Goal: Task Accomplishment & Management: Use online tool/utility

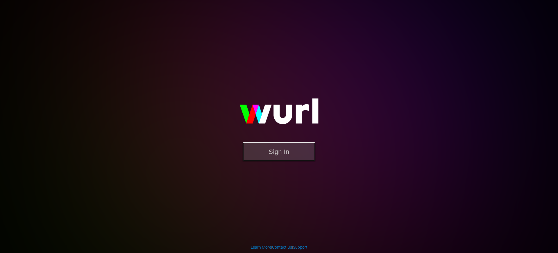
drag, startPoint x: 0, startPoint y: 0, endPoint x: 280, endPoint y: 155, distance: 320.2
click at [280, 155] on button "Sign In" at bounding box center [279, 151] width 73 height 19
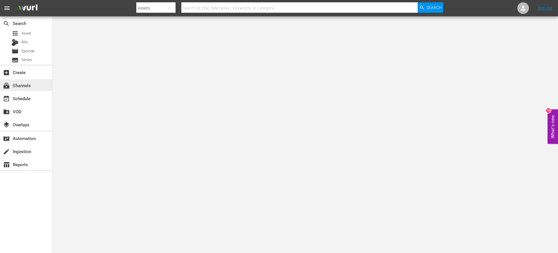
click at [28, 85] on div "subscriptions Channels" at bounding box center [16, 84] width 33 height 5
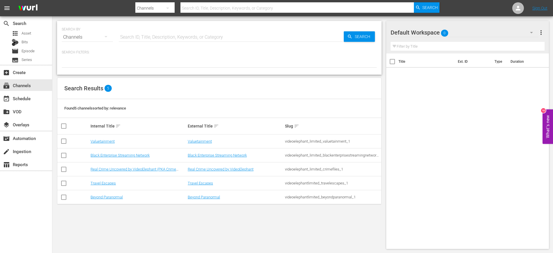
click at [64, 190] on input "checkbox" at bounding box center [63, 198] width 7 height 7
checkbox input "true"
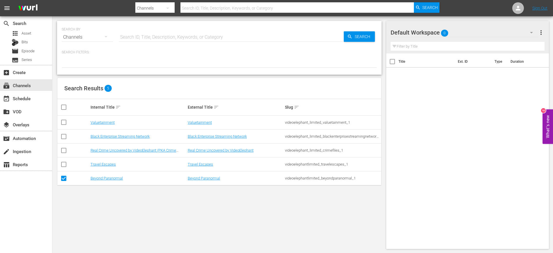
click at [104, 181] on td "Beyond Paranormal" at bounding box center [138, 179] width 97 height 14
click at [101, 177] on link "Beyond Paranormal" at bounding box center [106, 178] width 32 height 4
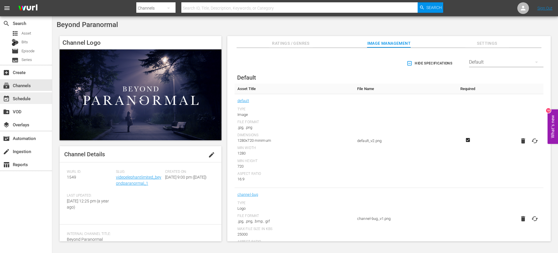
click at [39, 97] on div "event_available Schedule" at bounding box center [26, 98] width 52 height 12
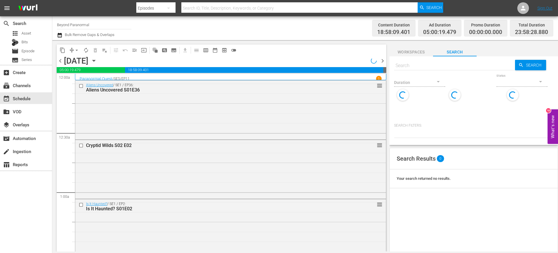
click at [60, 37] on icon "button" at bounding box center [60, 35] width 6 height 7
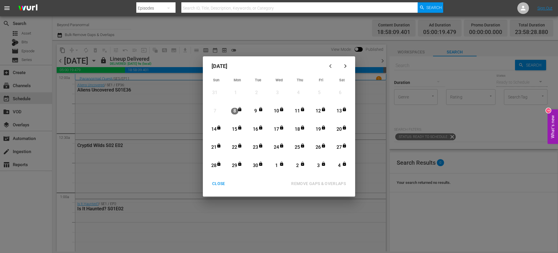
click at [349, 68] on button "button" at bounding box center [345, 66] width 14 height 14
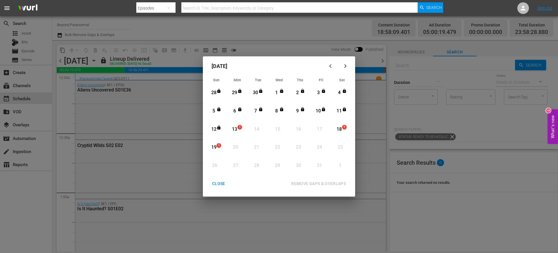
click at [223, 181] on div "CLOSE" at bounding box center [219, 183] width 22 height 7
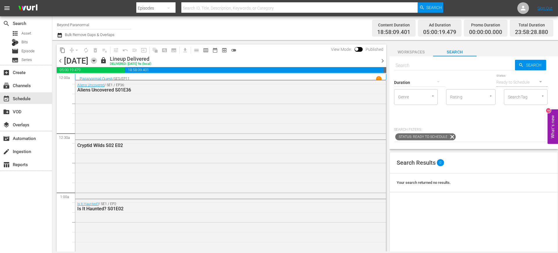
click at [97, 62] on icon "button" at bounding box center [94, 61] width 6 height 6
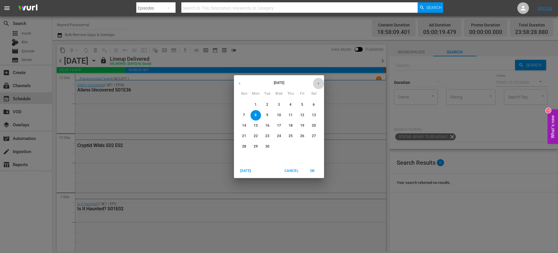
click at [319, 84] on icon "button" at bounding box center [318, 83] width 4 height 4
click at [256, 124] on p "13" at bounding box center [256, 125] width 4 height 5
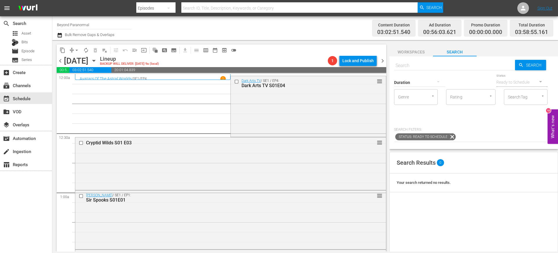
click at [60, 62] on span "chevron_left" at bounding box center [60, 60] width 7 height 7
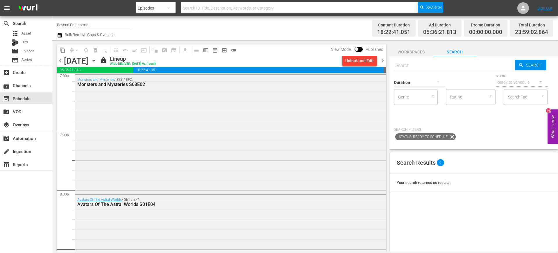
scroll to position [2676, 0]
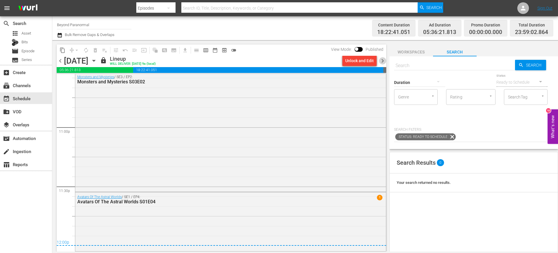
click at [384, 59] on span "chevron_right" at bounding box center [382, 60] width 7 height 7
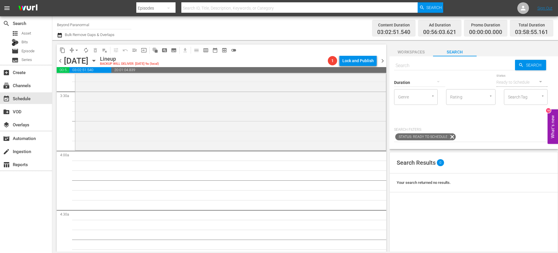
scroll to position [417, 0]
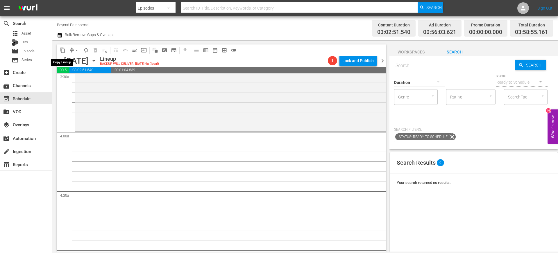
click at [64, 51] on span "content_copy" at bounding box center [63, 50] width 6 height 6
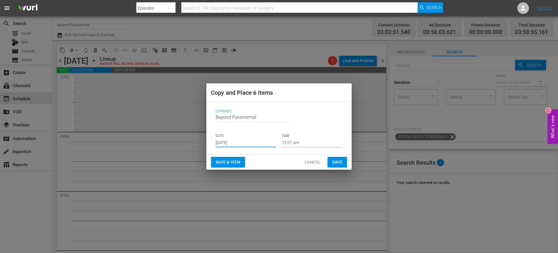
click at [250, 141] on input "[DATE]" at bounding box center [246, 143] width 60 height 9
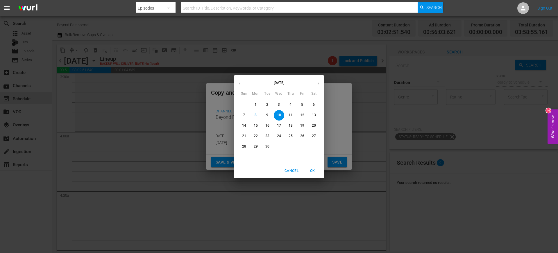
click at [319, 83] on icon "button" at bounding box center [318, 83] width 4 height 4
click at [256, 126] on p "13" at bounding box center [256, 125] width 4 height 5
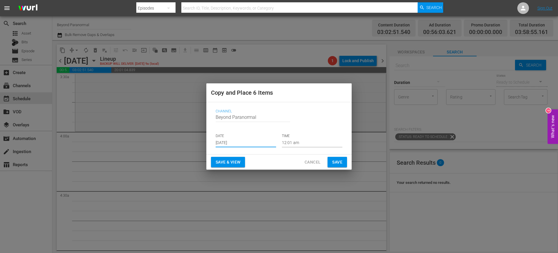
type input "Oct 13th 2025"
click at [294, 143] on input "12:01 am" at bounding box center [312, 143] width 60 height 9
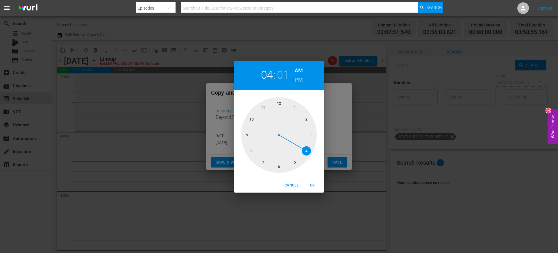
click at [306, 150] on div at bounding box center [279, 135] width 76 height 76
click at [279, 103] on div at bounding box center [279, 135] width 76 height 76
click at [311, 186] on span "OK" at bounding box center [313, 186] width 14 height 6
type input "04:00 am"
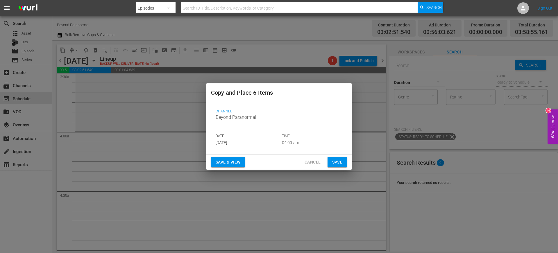
click at [336, 164] on span "Save" at bounding box center [337, 162] width 10 height 7
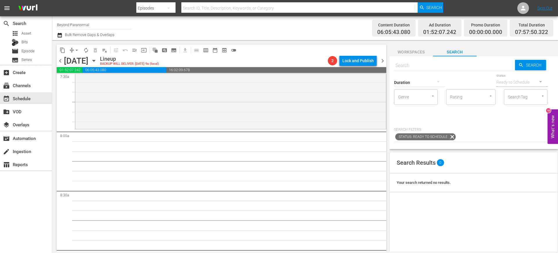
scroll to position [898, 0]
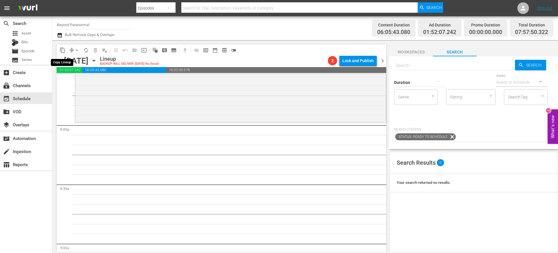
click at [64, 50] on span "content_copy" at bounding box center [63, 50] width 6 height 6
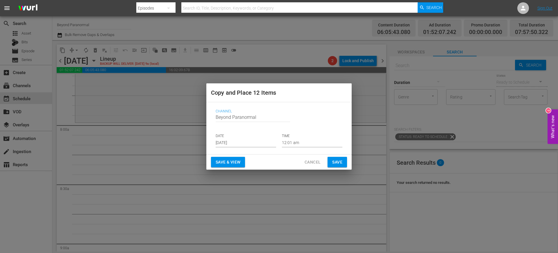
click at [237, 140] on input "[DATE]" at bounding box center [246, 143] width 60 height 9
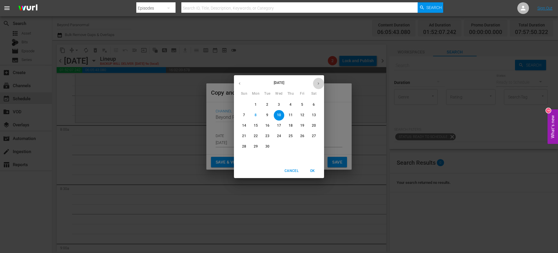
click at [316, 85] on icon "button" at bounding box center [318, 83] width 4 height 4
click at [258, 128] on p "13" at bounding box center [256, 125] width 4 height 5
type input "Oct 13th 2025"
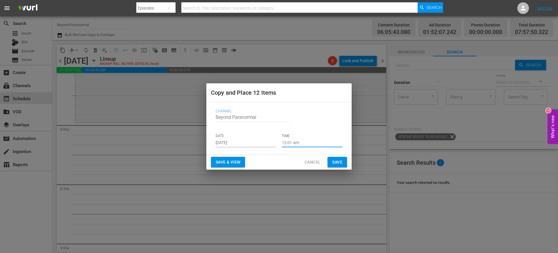
click at [298, 141] on input "12:01 am" at bounding box center [312, 143] width 60 height 9
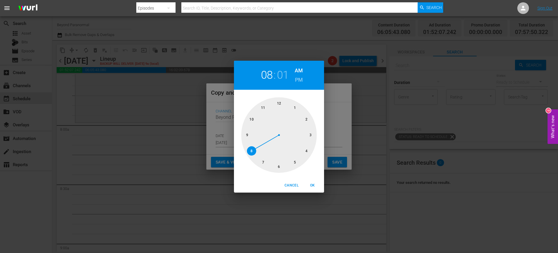
click at [251, 151] on div at bounding box center [279, 135] width 76 height 76
click at [315, 183] on span "OK" at bounding box center [313, 186] width 14 height 6
type input "08:01 am"
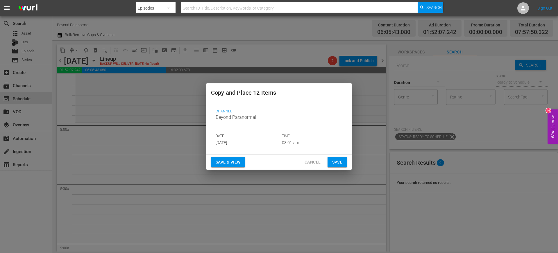
click at [340, 159] on span "Save" at bounding box center [337, 162] width 10 height 7
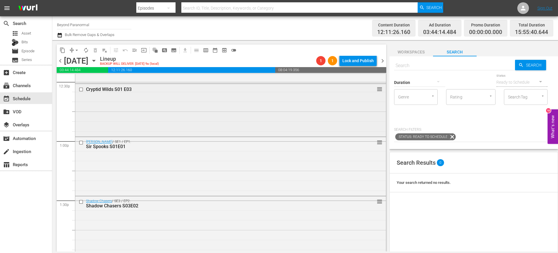
scroll to position [1465, 0]
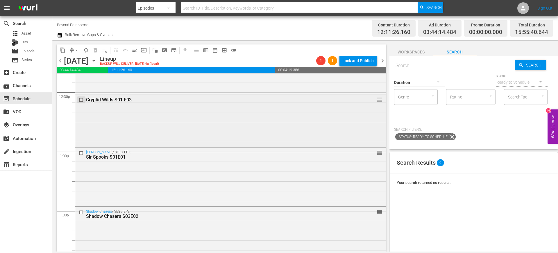
click at [81, 100] on input "checkbox" at bounding box center [82, 100] width 6 height 5
click at [82, 153] on input "checkbox" at bounding box center [82, 153] width 6 height 5
click at [81, 190] on input "checkbox" at bounding box center [82, 212] width 6 height 5
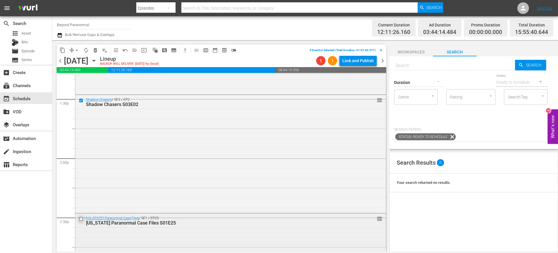
click at [81, 190] on input "checkbox" at bounding box center [82, 219] width 6 height 5
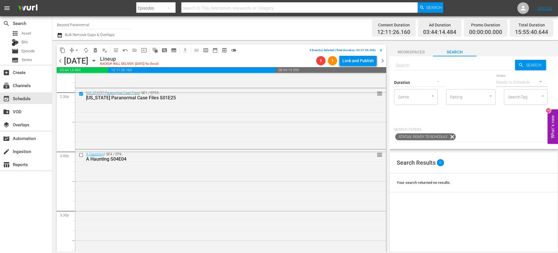
scroll to position [1703, 0]
click at [82, 154] on input "checkbox" at bounding box center [82, 154] width 6 height 5
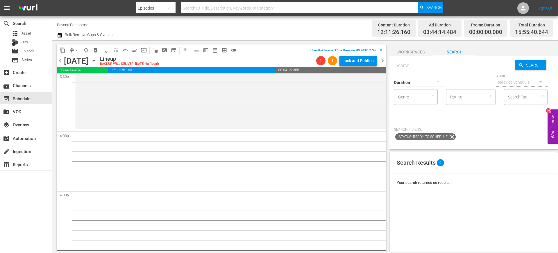
scroll to position [1861, 0]
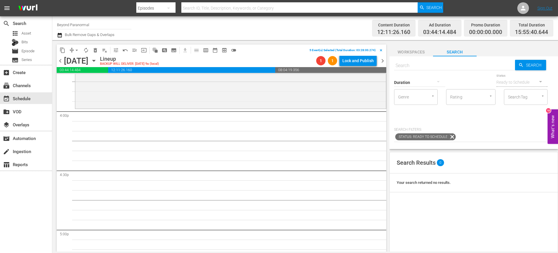
click at [97, 53] on span "delete_forever_outlined" at bounding box center [95, 50] width 6 height 6
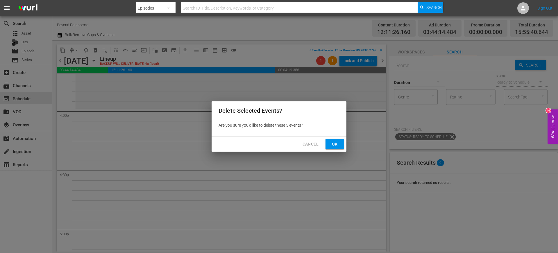
click at [323, 142] on button "Cancel" at bounding box center [310, 144] width 25 height 11
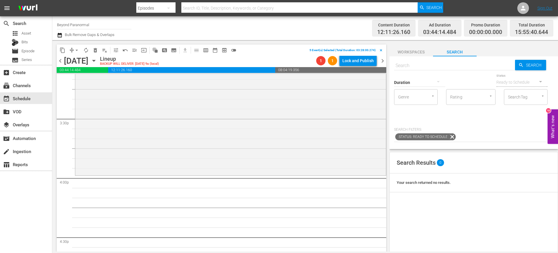
scroll to position [1797, 0]
click at [95, 51] on span "delete_forever_outlined" at bounding box center [95, 50] width 6 height 6
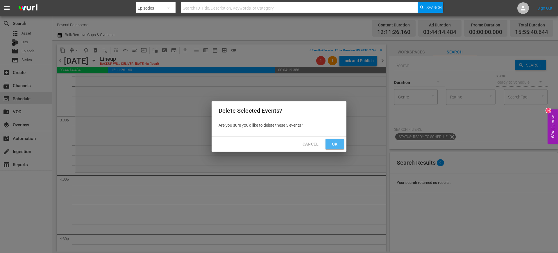
click at [337, 149] on button "Ok" at bounding box center [335, 144] width 19 height 11
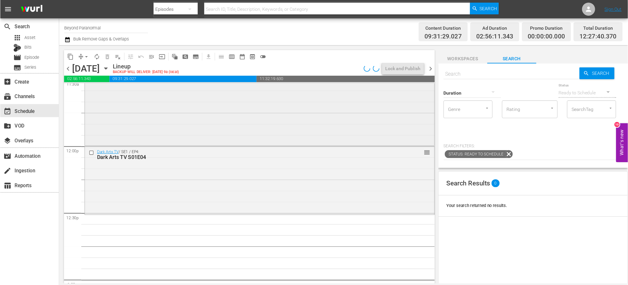
scroll to position [1381, 0]
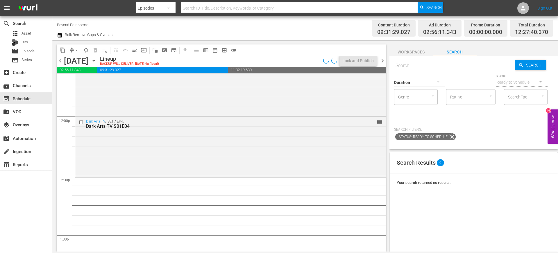
click at [410, 61] on input "text" at bounding box center [454, 66] width 121 height 14
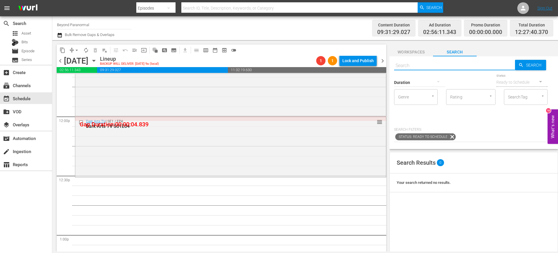
paste input "The Witching Hour S02E01"
type input "The Witching Hour S02E01"
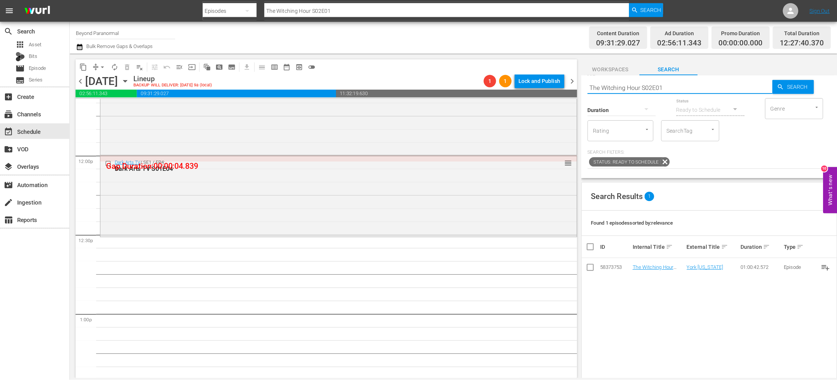
scroll to position [1382, 0]
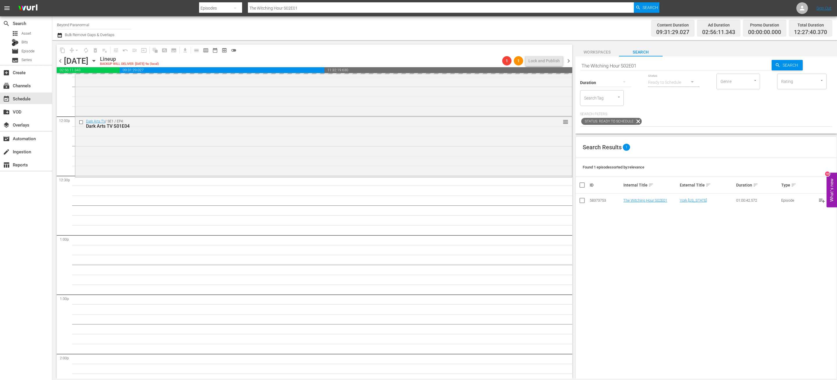
click at [418, 66] on input "The Witching Hour S02E01" at bounding box center [676, 66] width 192 height 14
type input "The Witching Hour S02E02"
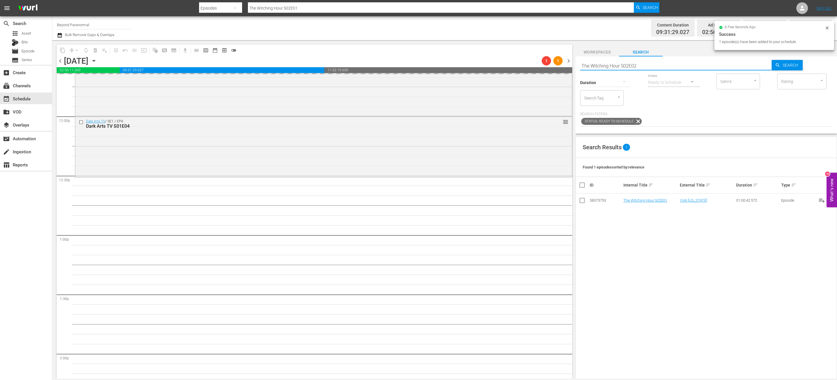
type input "The Witching Hour S02E02"
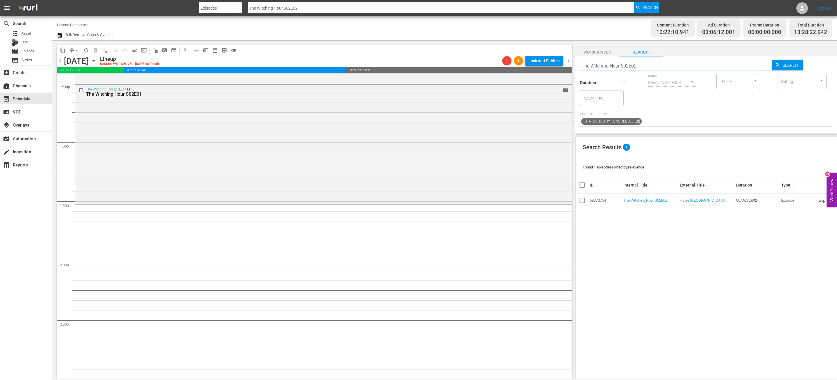
scroll to position [1485, 0]
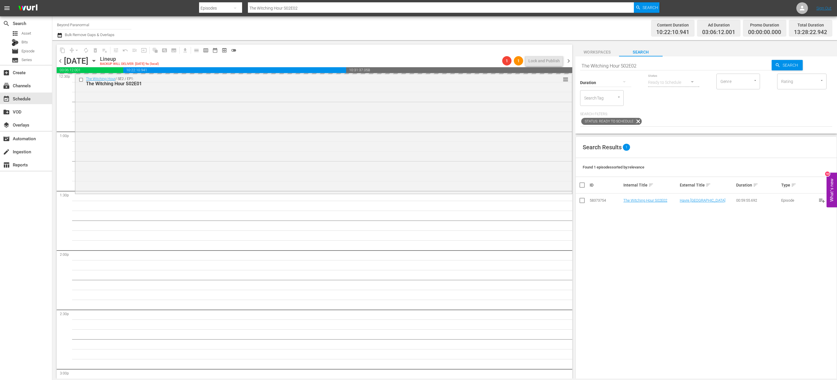
click at [418, 63] on input "The Witching Hour S02E02" at bounding box center [676, 66] width 192 height 14
type input "The Witching Hour S02E03"
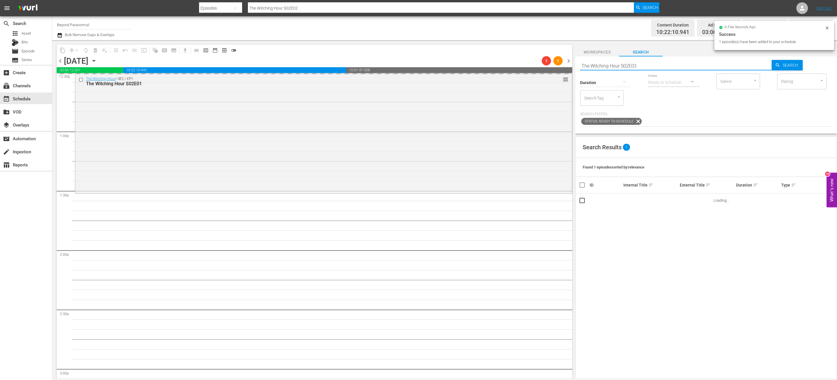
type input "The Witching Hour S02E03"
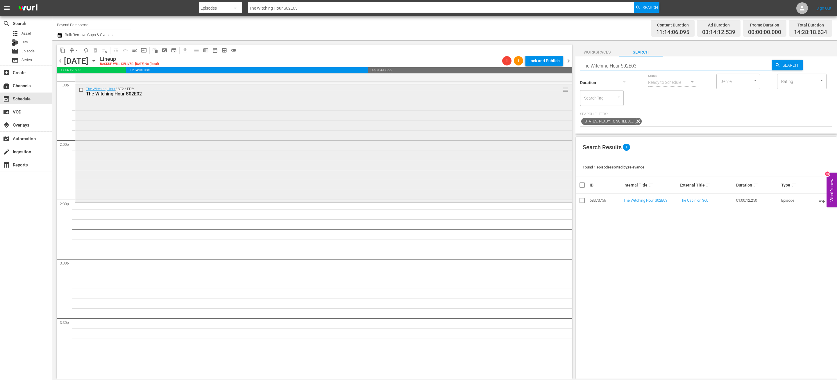
scroll to position [1614, 0]
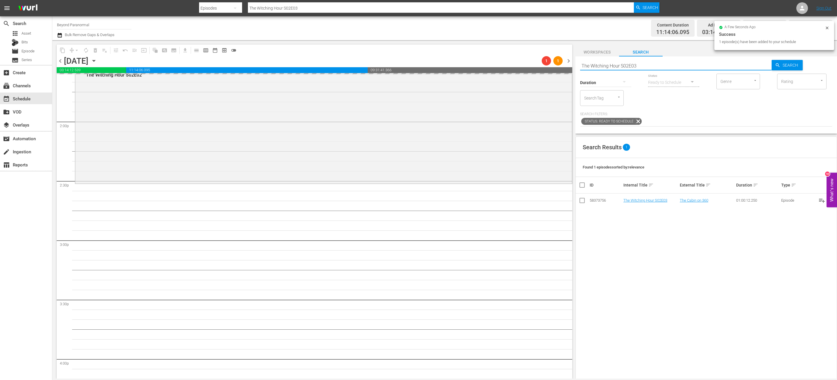
click at [418, 64] on input "The Witching Hour S02E03" at bounding box center [676, 66] width 192 height 14
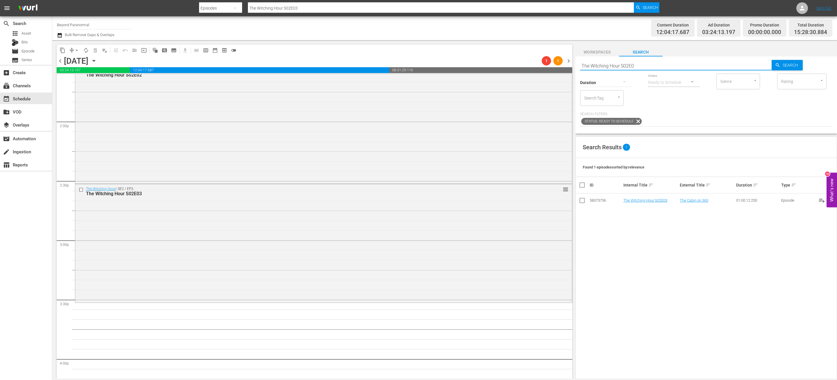
type input "The Witching Hour S02E04"
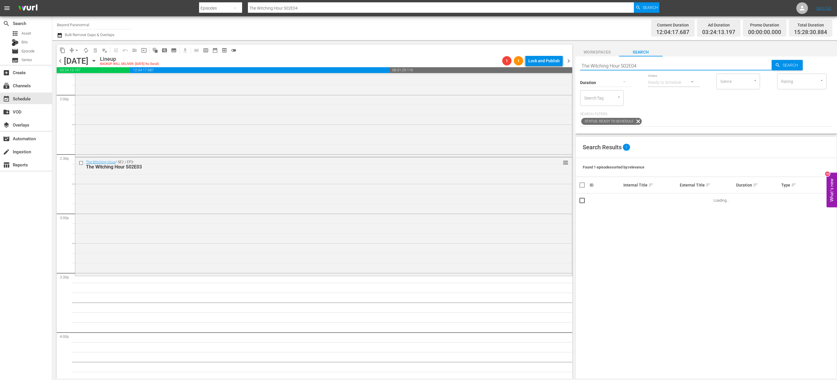
scroll to position [1674, 0]
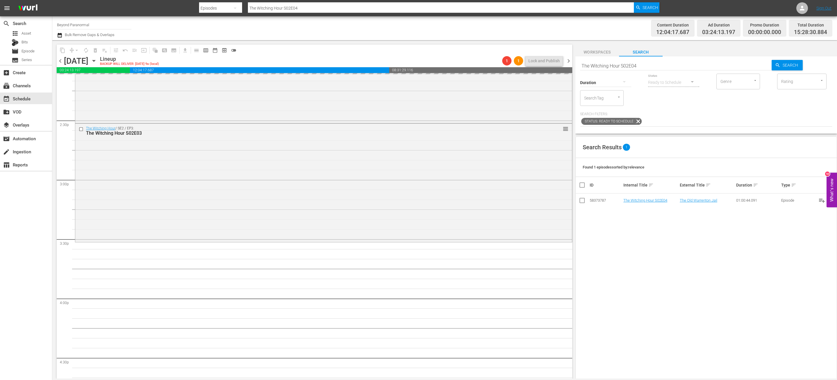
click at [418, 66] on input "The Witching Hour S02E04" at bounding box center [676, 66] width 192 height 14
type input "The Witching Hour S02E05"
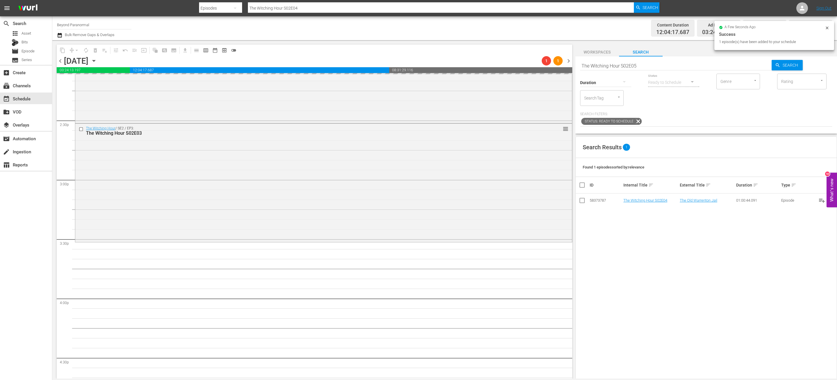
type input "The Witching Hour S02E05"
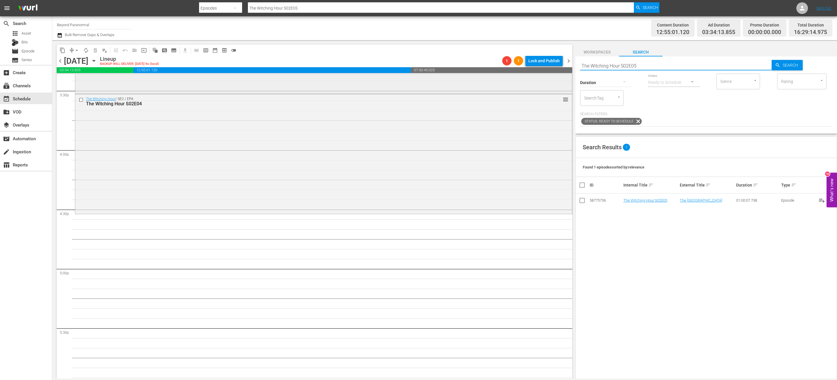
scroll to position [1835, 0]
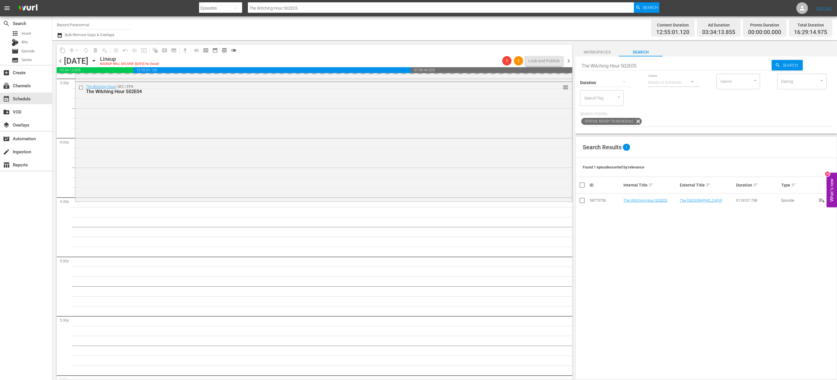
click at [418, 69] on div "Status Ready to Schedule" at bounding box center [673, 78] width 51 height 21
click at [418, 67] on input "The Witching Hour S02E05" at bounding box center [676, 66] width 192 height 14
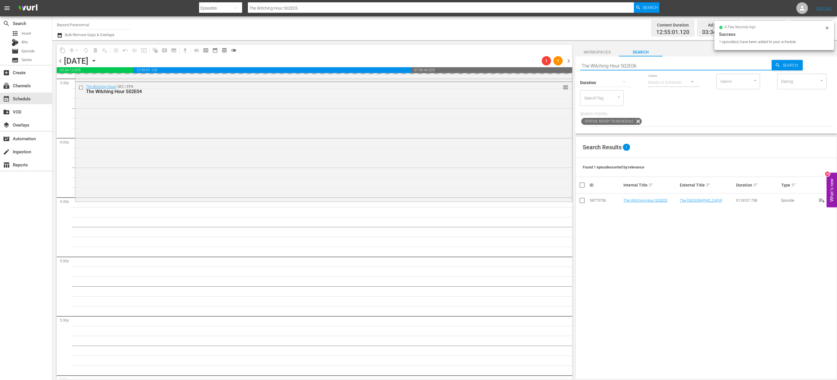
type input "The Witching Hour S02E06"
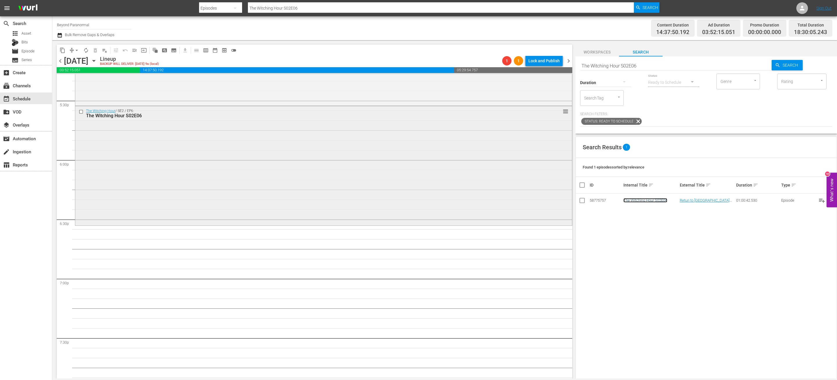
scroll to position [2070, 0]
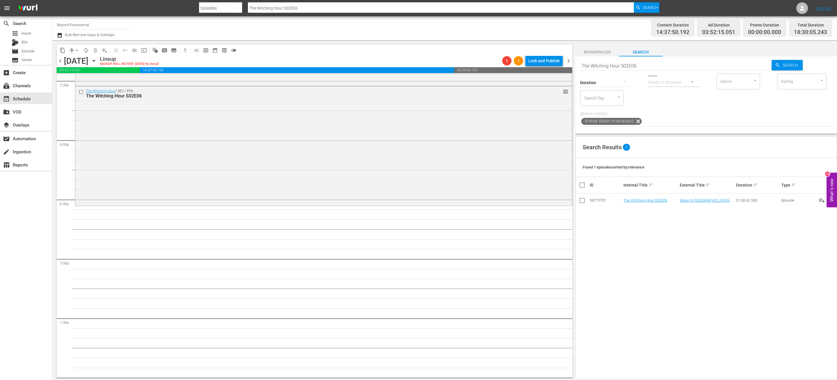
drag, startPoint x: 645, startPoint y: 199, endPoint x: 441, endPoint y: 6, distance: 280.2
click at [418, 62] on input "The Witching Hour S02E06" at bounding box center [676, 66] width 192 height 14
paste input "Virginia Paranormal Case Files S01E2"
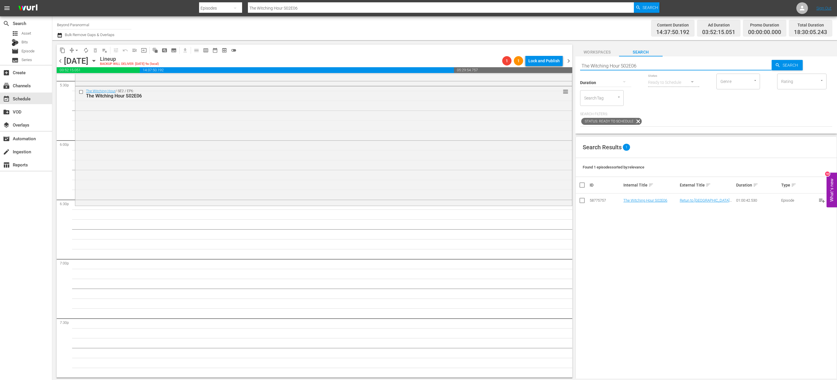
type input "[US_STATE] Paranormal Case Files S01E26"
drag, startPoint x: 648, startPoint y: 199, endPoint x: 448, endPoint y: 9, distance: 275.6
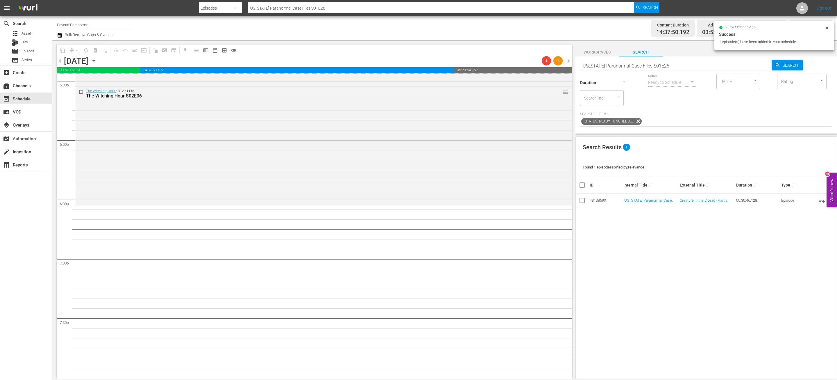
click at [418, 71] on div "Duration" at bounding box center [605, 78] width 51 height 21
click at [418, 65] on input "[US_STATE] Paranormal Case Files S01E26" at bounding box center [676, 66] width 192 height 14
paste input "A Haunting S04E05"
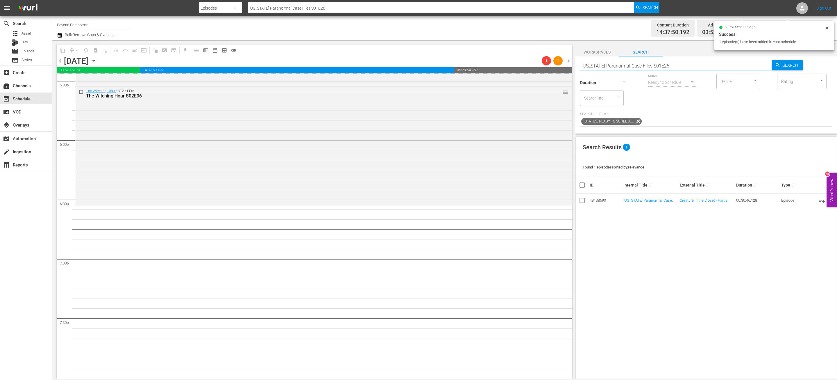
type input "A Haunting S04E05"
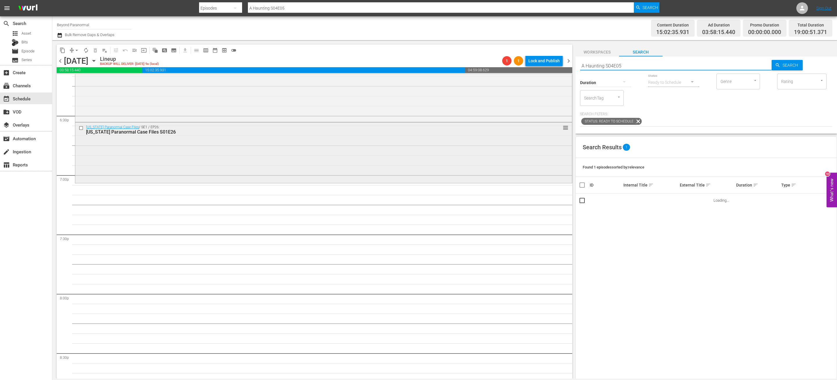
scroll to position [2154, 0]
drag, startPoint x: 639, startPoint y: 200, endPoint x: 471, endPoint y: 19, distance: 246.5
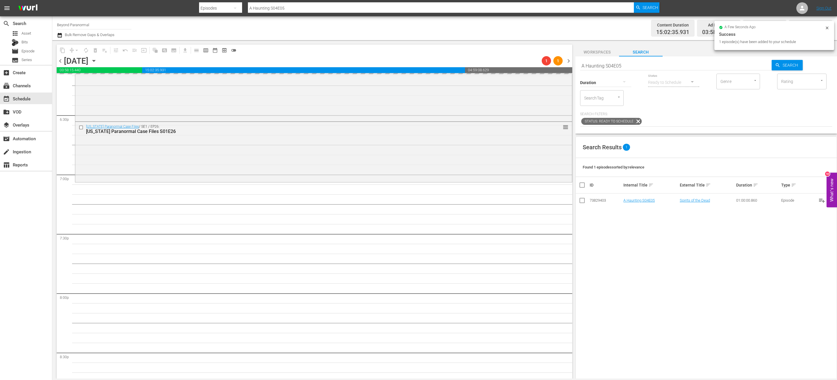
click at [418, 65] on input "A Haunting S04E05" at bounding box center [676, 66] width 192 height 14
paste input "Dark Arts TV S01E06"
type input "Dark Arts TV S01E06"
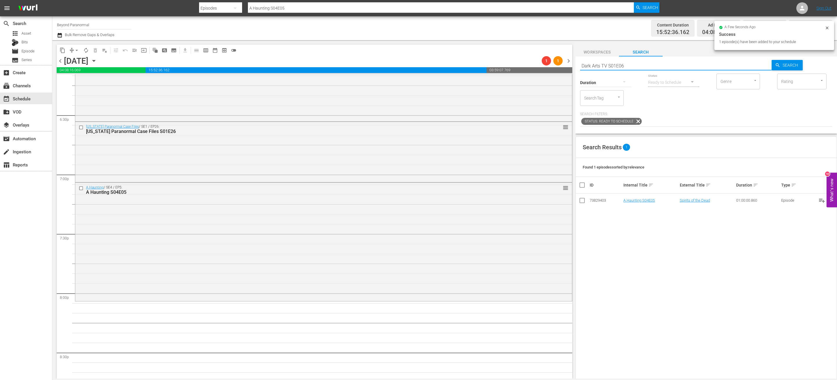
type input "Dark Arts TV S01E06"
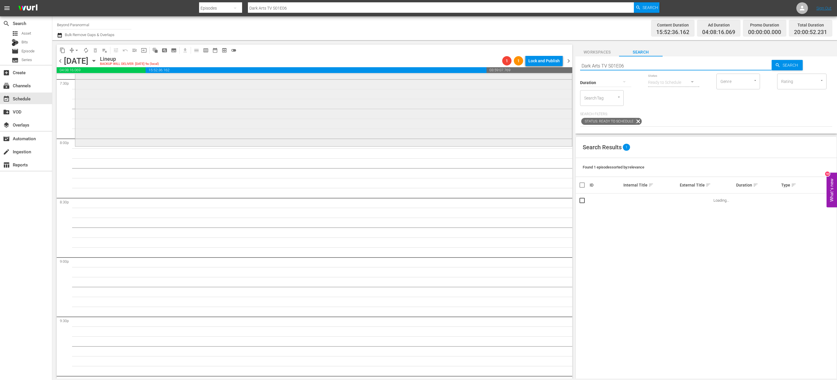
scroll to position [2309, 0]
drag, startPoint x: 638, startPoint y: 199, endPoint x: 467, endPoint y: 8, distance: 256.8
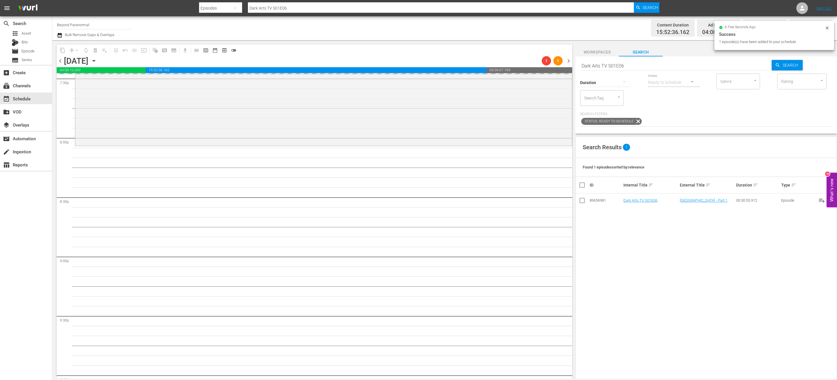
click at [418, 65] on input "Dark Arts TV S01E06" at bounding box center [676, 66] width 192 height 14
paste input "Ghost Cases 101"
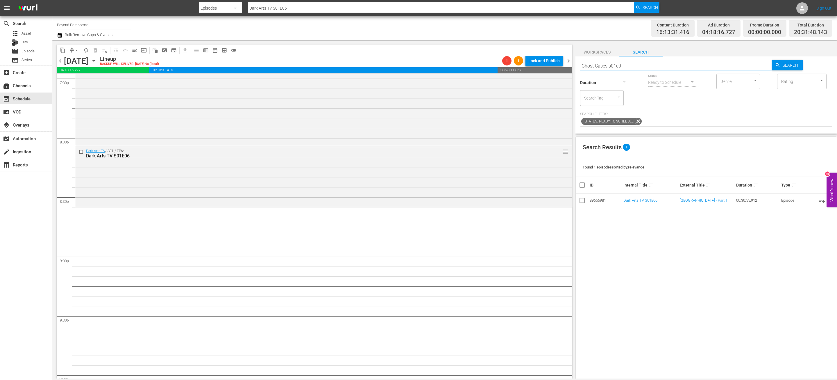
type input "Ghost Cases s01e01"
drag, startPoint x: 632, startPoint y: 199, endPoint x: 424, endPoint y: 2, distance: 286.5
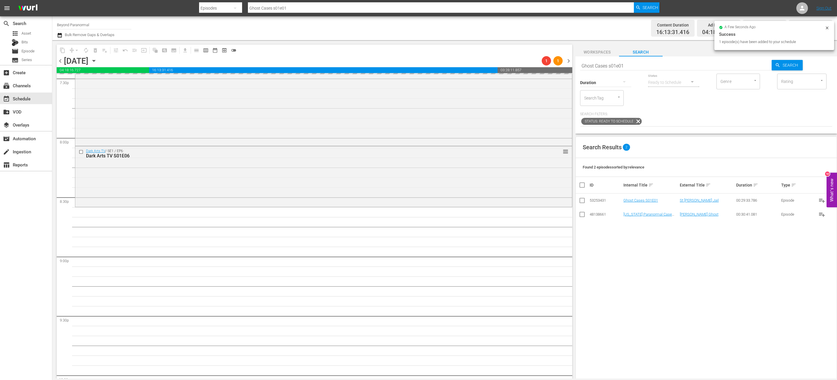
click at [418, 64] on input "Ghost Cases s01e01" at bounding box center [676, 66] width 192 height 14
paste input "Sir Spooks S01E02"
type input "Sir Spooks S01E02"
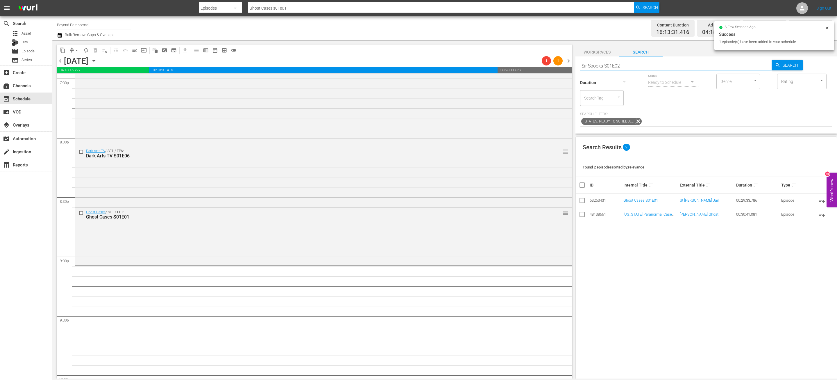
type input "Sir Spooks S01E02"
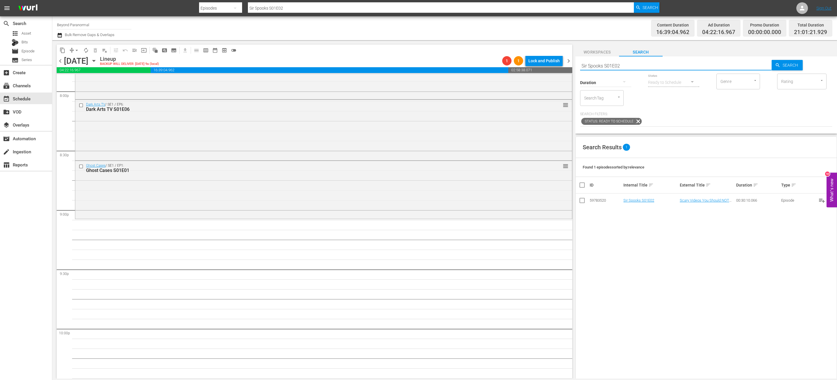
scroll to position [2375, 0]
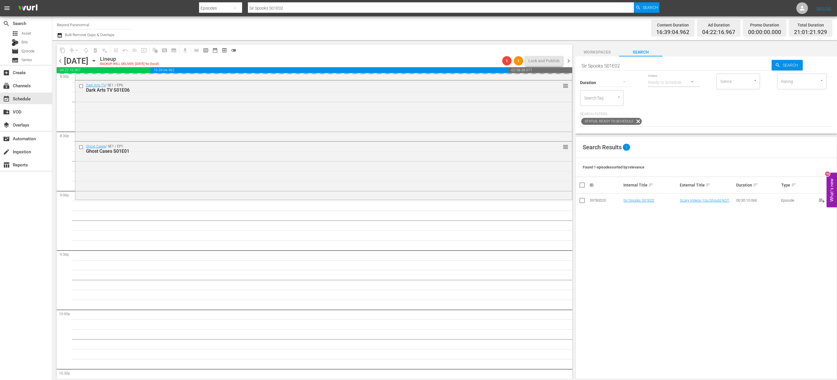
drag, startPoint x: 645, startPoint y: 200, endPoint x: 440, endPoint y: 13, distance: 277.9
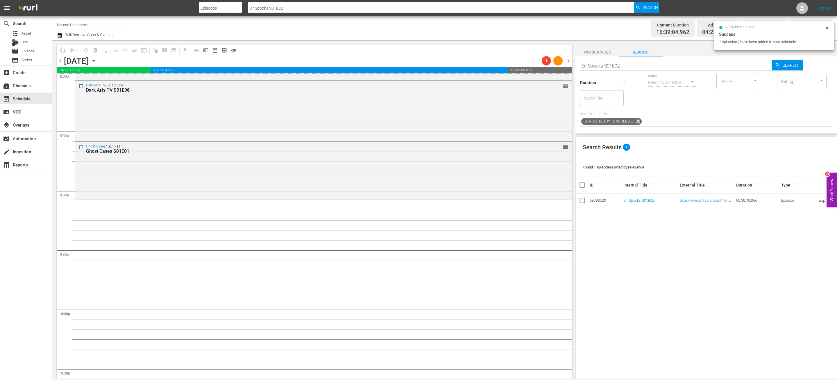
click at [418, 62] on input "Sir Spooks S01E02" at bounding box center [676, 66] width 192 height 14
paste input "Encounters S01E01"
type input "Encounters S01E01"
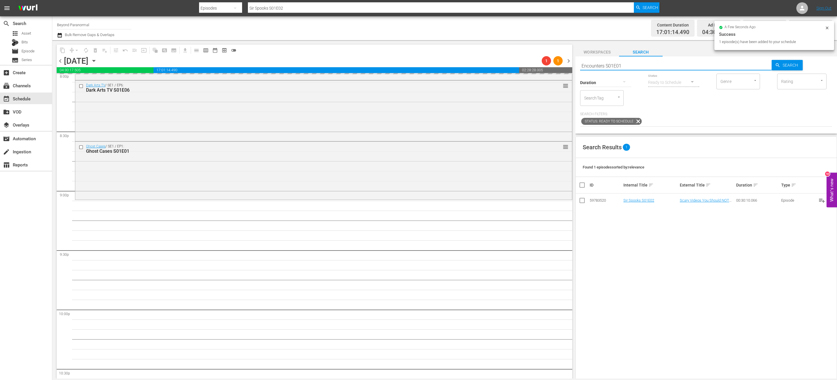
type input "Encounters S01E01"
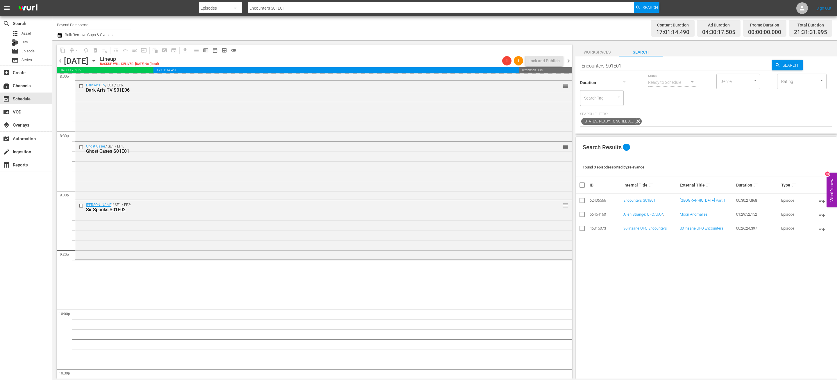
drag, startPoint x: 637, startPoint y: 200, endPoint x: 433, endPoint y: 0, distance: 286.4
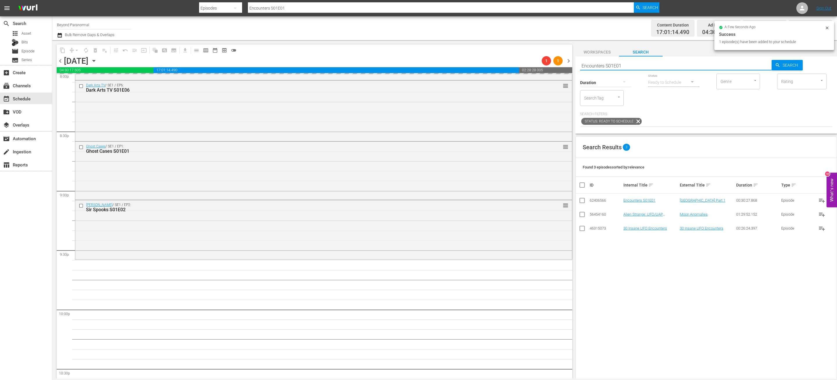
click at [418, 61] on input "Encounters S01E01" at bounding box center [676, 66] width 192 height 14
paste input "Shadow [PERSON_NAME]"
type input "Shadow Chasers S01E01"
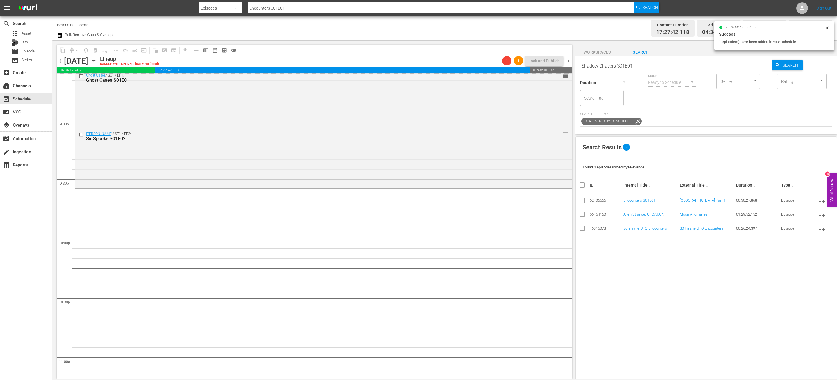
scroll to position [2450, 0]
type input "Shadow Chasers S01E01"
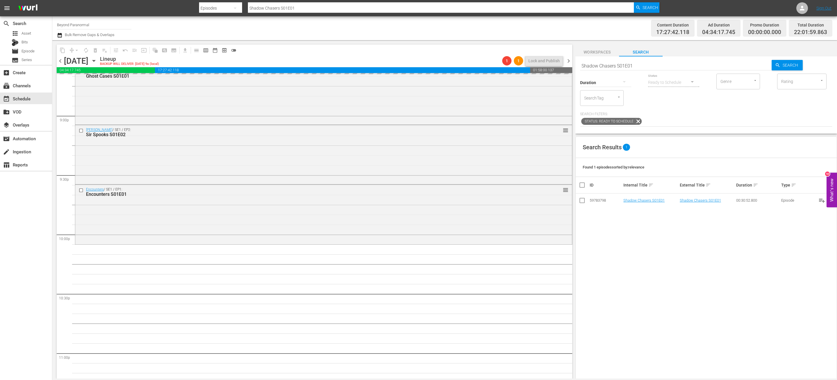
drag, startPoint x: 634, startPoint y: 199, endPoint x: 433, endPoint y: 0, distance: 282.3
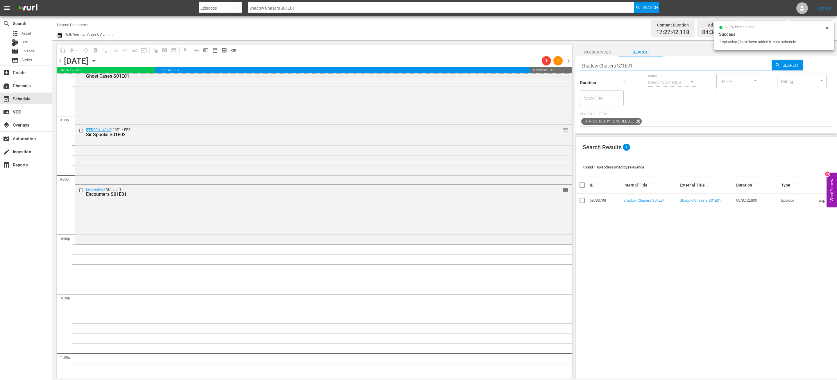
click at [418, 65] on input "Shadow Chasers S01E01" at bounding box center [676, 66] width 192 height 14
paste input "[US_STATE] Paranormal Case Files S01E26"
type input "[US_STATE] Paranormal Case Files S01E26"
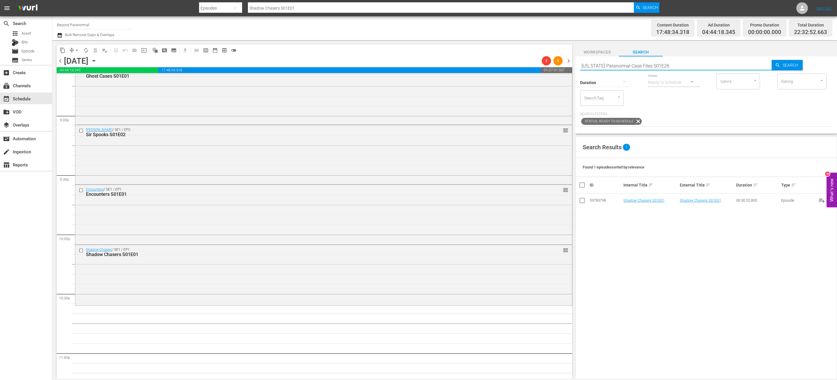
type input "[US_STATE] Paranormal Case Files S01E26"
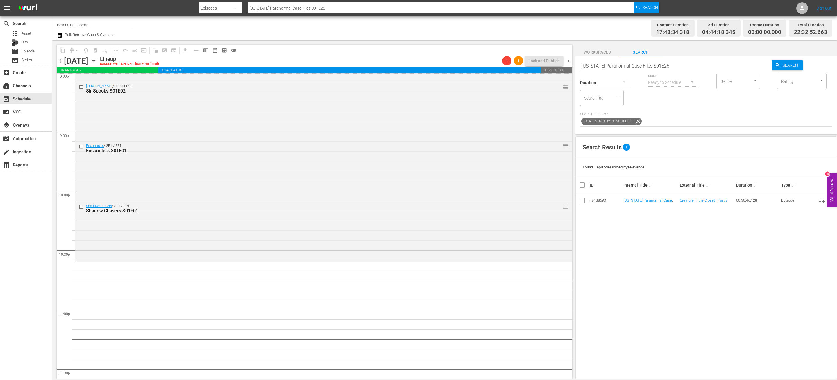
drag, startPoint x: 640, startPoint y: 201, endPoint x: 429, endPoint y: 5, distance: 287.6
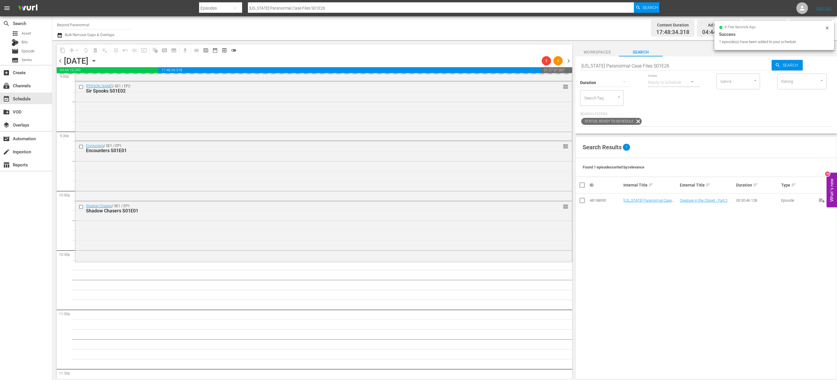
click at [418, 63] on input "[US_STATE] Paranormal Case Files S01E26" at bounding box center [676, 66] width 192 height 14
paste input "A Haunting S04E05"
type input "A Haunting S04E05"
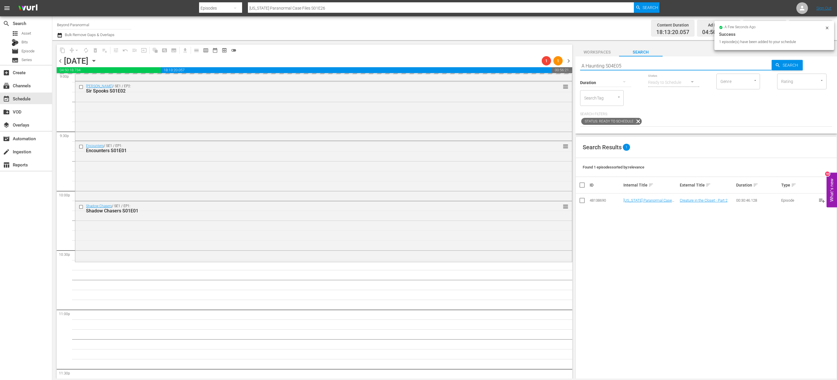
type input "A Haunting S04E05"
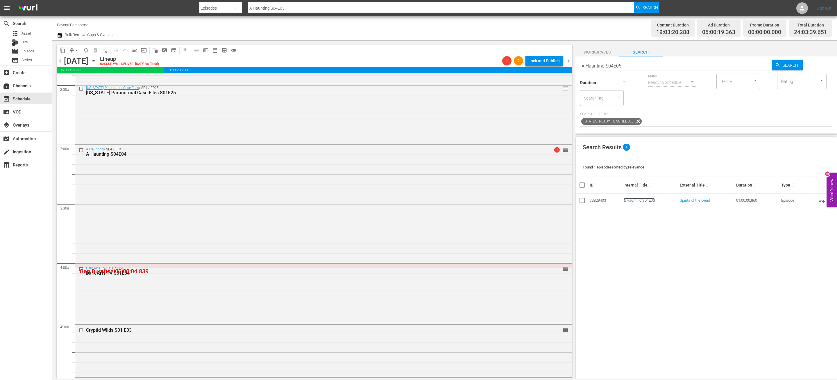
scroll to position [0, 0]
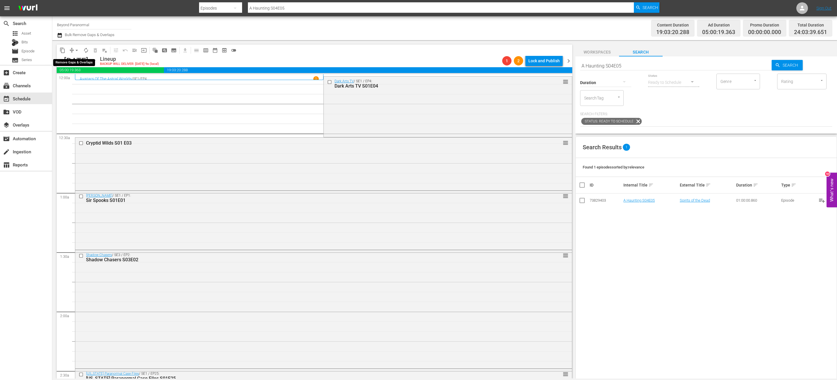
click at [76, 51] on span "arrow_drop_down" at bounding box center [77, 50] width 6 height 6
click at [83, 84] on li "Align to End of Previous Day" at bounding box center [77, 81] width 61 height 10
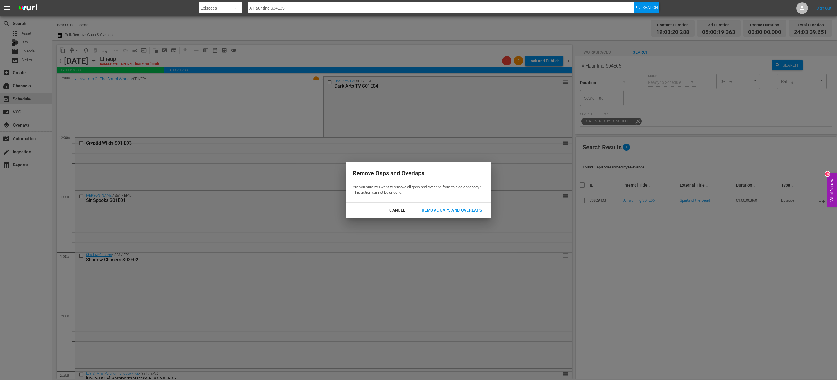
click at [418, 190] on div "Remove Gaps and Overlaps" at bounding box center [451, 209] width 69 height 7
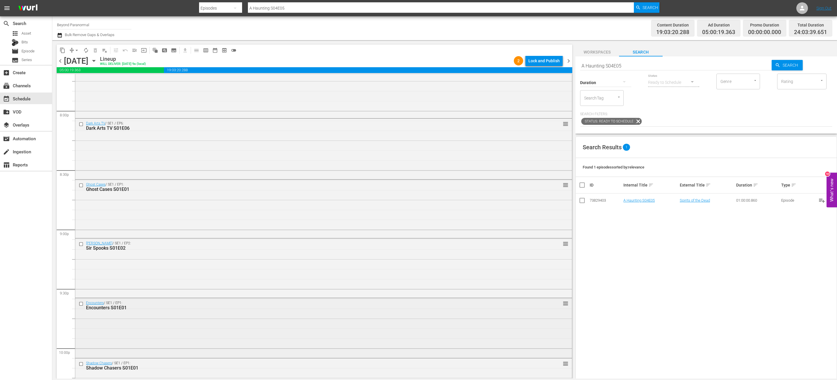
scroll to position [2331, 0]
click at [83, 130] on input "checkbox" at bounding box center [82, 129] width 6 height 5
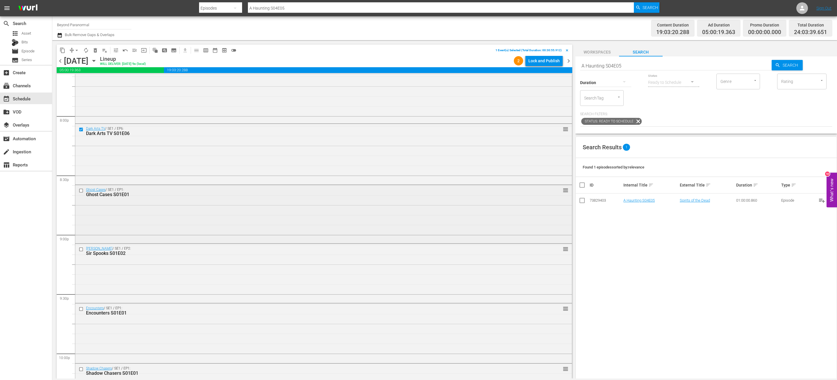
click at [82, 190] on input "checkbox" at bounding box center [82, 190] width 6 height 5
click at [81, 190] on input "checkbox" at bounding box center [82, 249] width 6 height 5
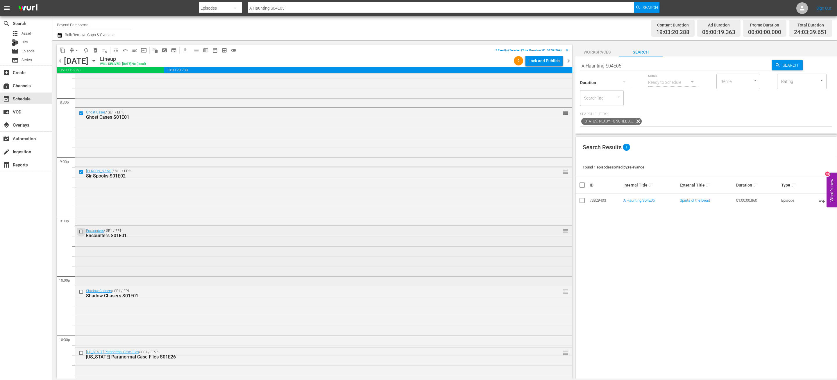
click at [82, 190] on input "checkbox" at bounding box center [82, 231] width 6 height 5
click at [82, 190] on input "checkbox" at bounding box center [82, 291] width 6 height 5
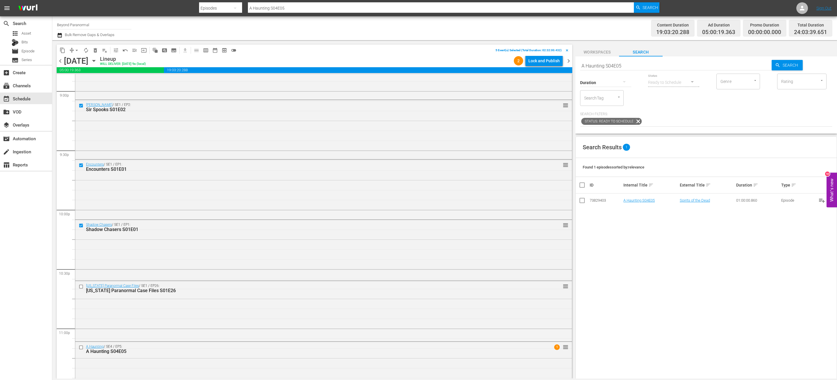
scroll to position [2484, 0]
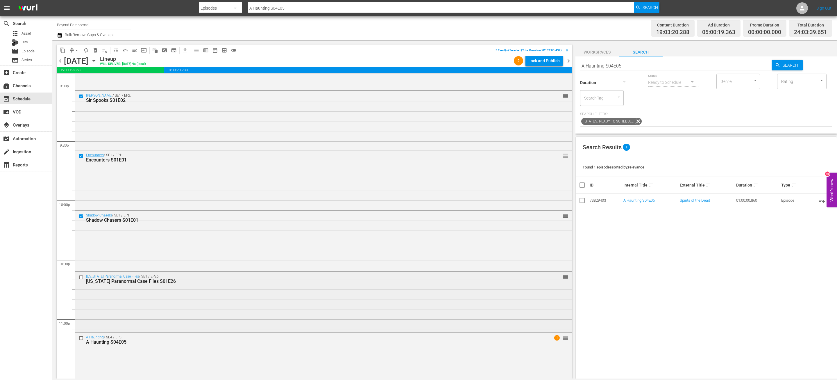
click at [81, 190] on input "checkbox" at bounding box center [82, 277] width 6 height 5
click at [81, 190] on input "checkbox" at bounding box center [82, 338] width 6 height 5
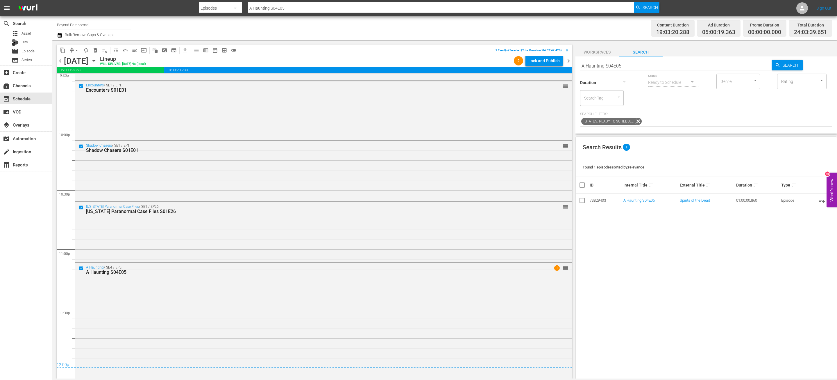
scroll to position [2557, 0]
click at [61, 50] on span "content_copy" at bounding box center [63, 50] width 6 height 6
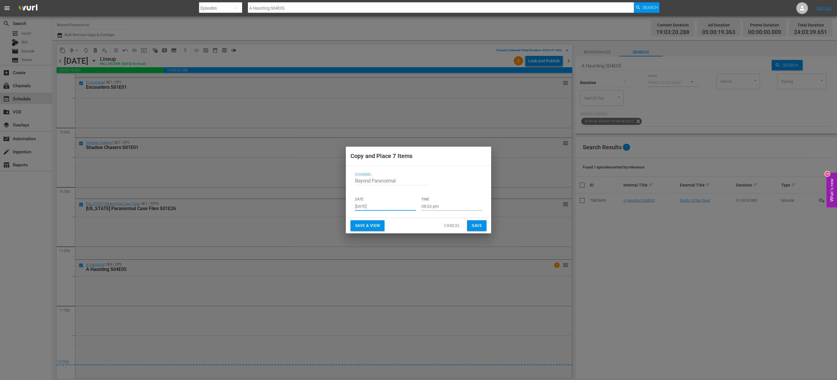
click at [362, 190] on input "[DATE]" at bounding box center [385, 206] width 60 height 9
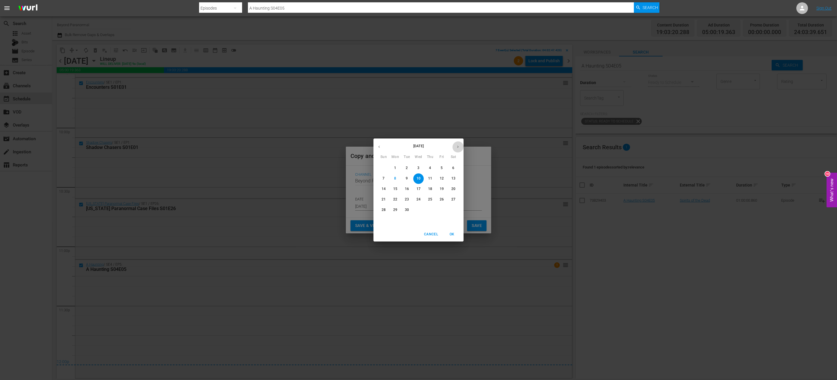
click at [418, 144] on button "button" at bounding box center [457, 146] width 11 height 11
click at [405, 190] on p "14" at bounding box center [407, 188] width 4 height 5
type input "Oct 14th 2025"
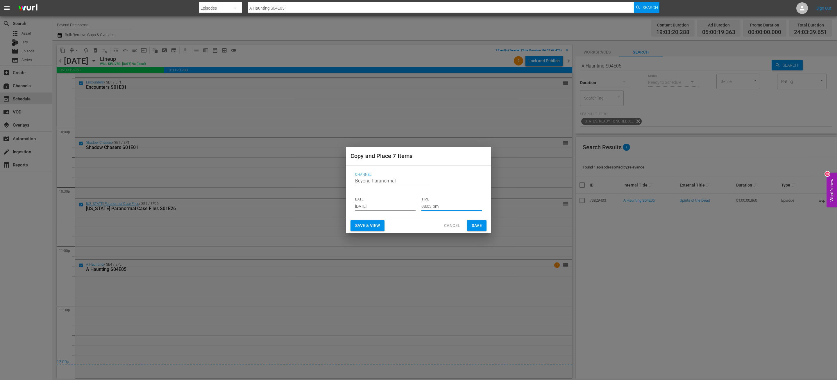
click at [418, 190] on input "08:03 pm" at bounding box center [452, 206] width 60 height 9
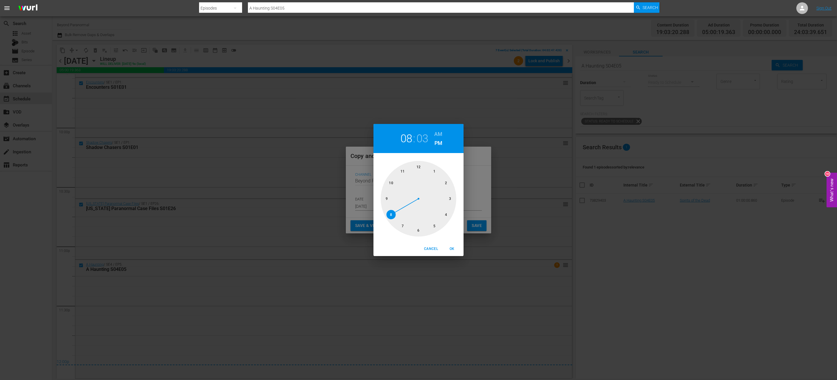
click at [418, 164] on div at bounding box center [419, 199] width 76 height 76
click at [418, 132] on h6 "AM" at bounding box center [438, 133] width 8 height 9
click at [418, 190] on span "OK" at bounding box center [452, 249] width 14 height 6
type input "12:00 am"
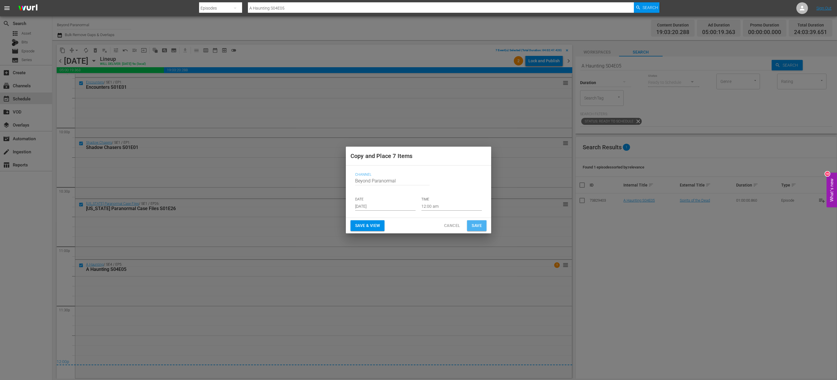
click at [418, 190] on span "Save" at bounding box center [477, 225] width 10 height 7
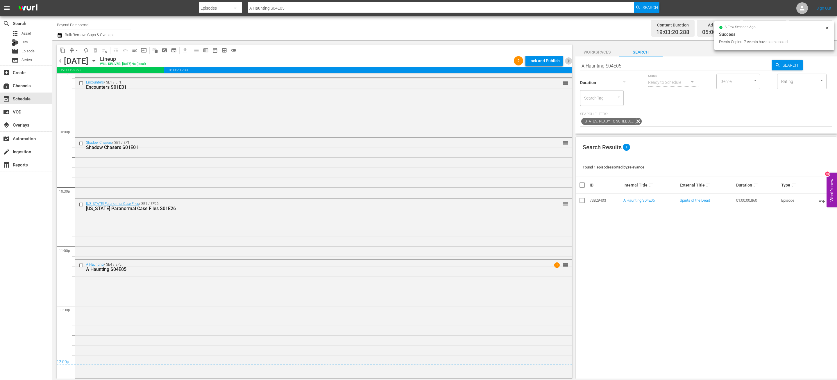
click at [418, 59] on span "chevron_right" at bounding box center [568, 60] width 7 height 7
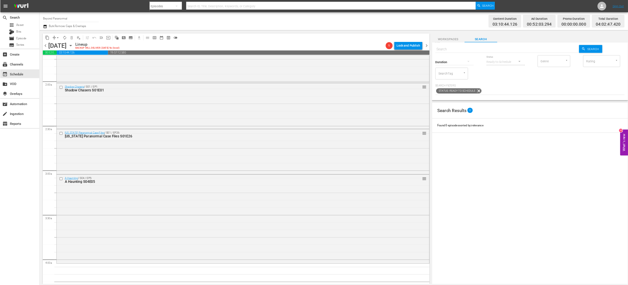
scroll to position [254, 0]
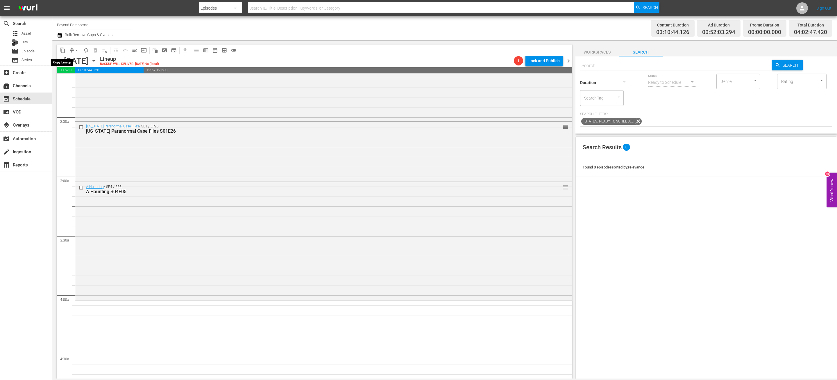
click at [62, 48] on span "content_copy" at bounding box center [63, 50] width 6 height 6
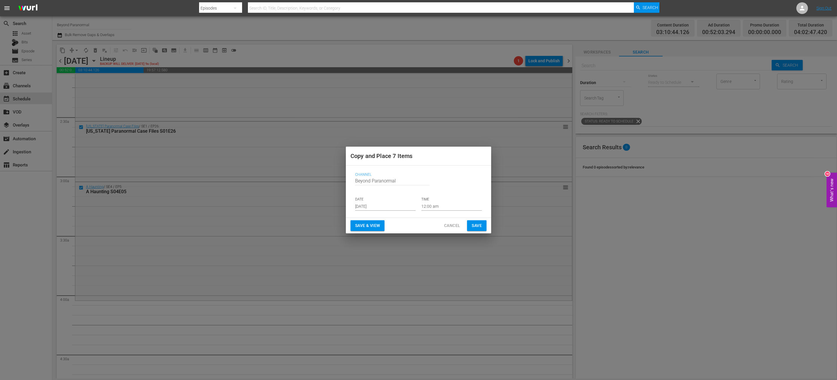
click at [379, 190] on p "DATE" at bounding box center [385, 199] width 60 height 5
click at [377, 190] on input "[DATE]" at bounding box center [385, 206] width 60 height 9
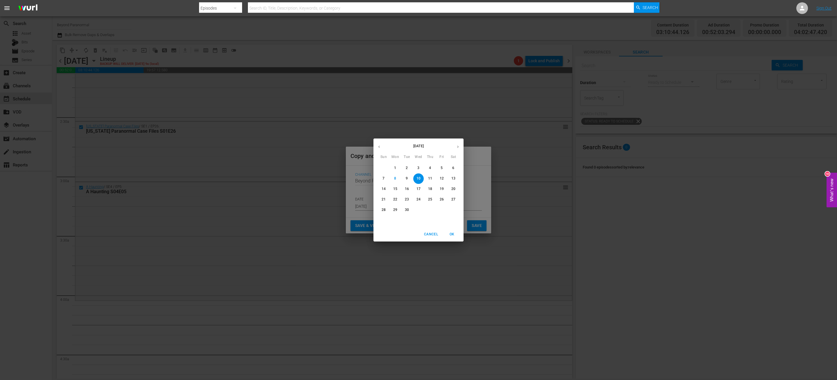
click at [418, 146] on icon "button" at bounding box center [458, 147] width 4 height 4
click at [409, 188] on p "14" at bounding box center [407, 188] width 4 height 5
type input "Oct 14th 2025"
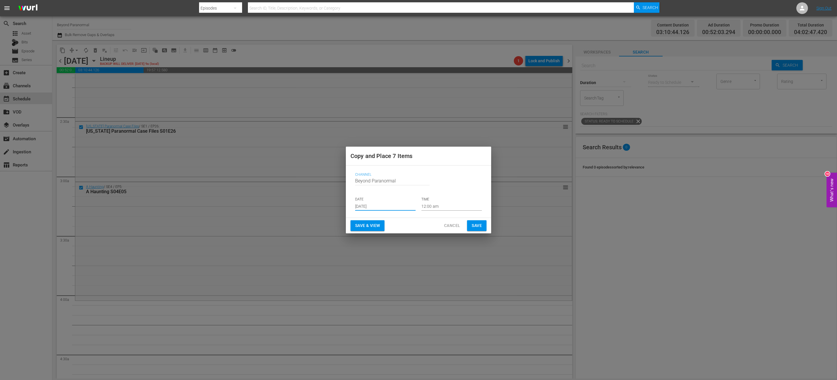
click at [418, 190] on input "12:00 am" at bounding box center [452, 206] width 60 height 9
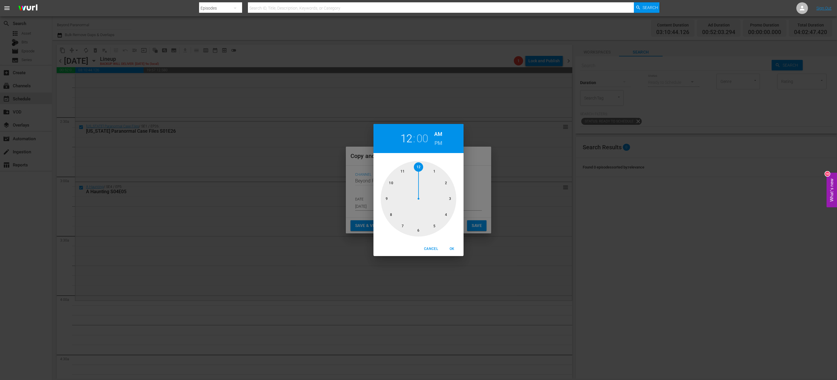
click at [418, 190] on div at bounding box center [419, 199] width 76 height 76
click at [418, 190] on span "OK" at bounding box center [452, 249] width 14 height 6
type input "04:00 am"
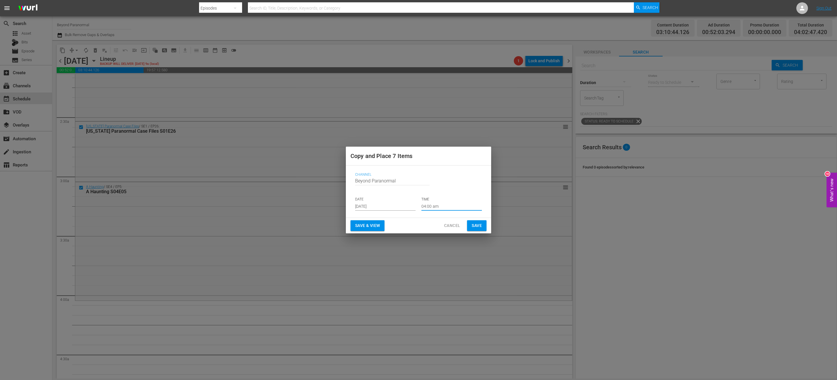
click at [418, 190] on span "Save" at bounding box center [477, 225] width 10 height 7
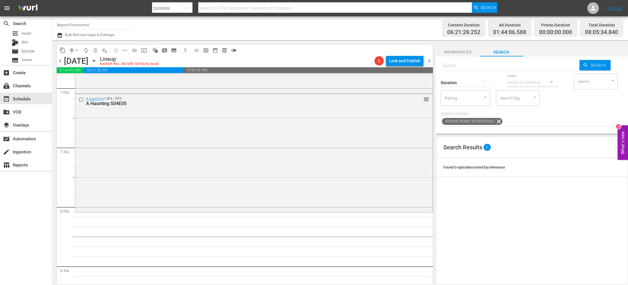
scroll to position [855, 0]
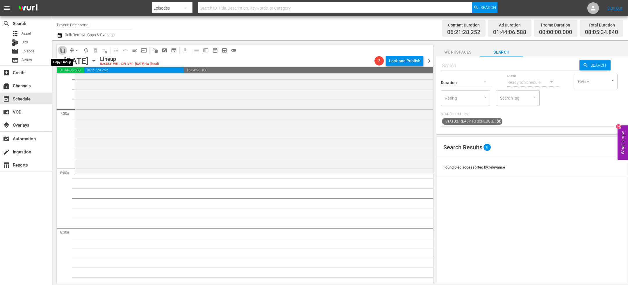
click at [62, 51] on span "content_copy" at bounding box center [63, 50] width 6 height 6
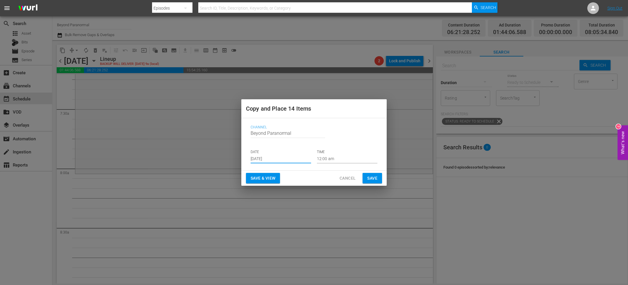
click at [277, 160] on input "[DATE]" at bounding box center [281, 158] width 60 height 9
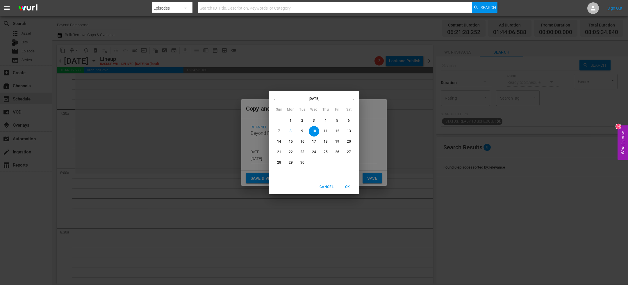
click at [355, 100] on icon "button" at bounding box center [353, 99] width 4 height 4
click at [304, 141] on p "14" at bounding box center [302, 141] width 4 height 5
type input "Oct 14th 2025"
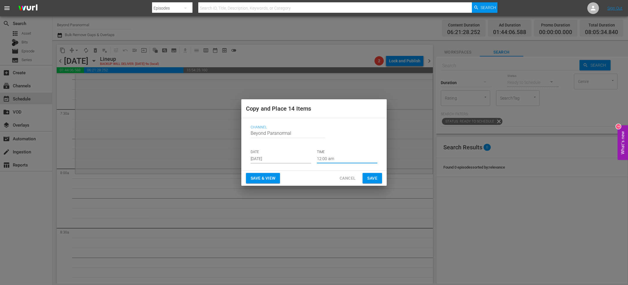
click at [332, 156] on input "12:00 am" at bounding box center [347, 158] width 60 height 9
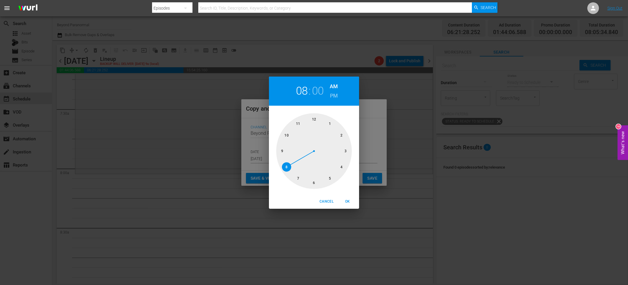
click at [285, 168] on div at bounding box center [314, 151] width 76 height 76
click at [347, 190] on span "OK" at bounding box center [348, 201] width 14 height 6
type input "08:00 am"
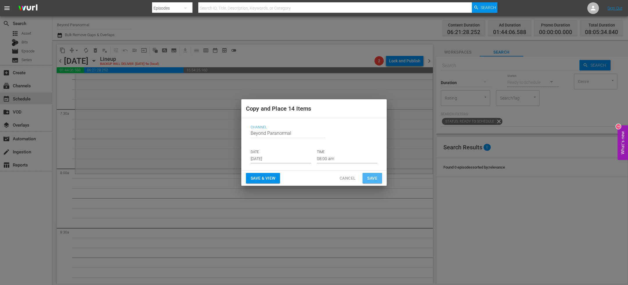
click at [370, 179] on span "Save" at bounding box center [372, 177] width 10 height 7
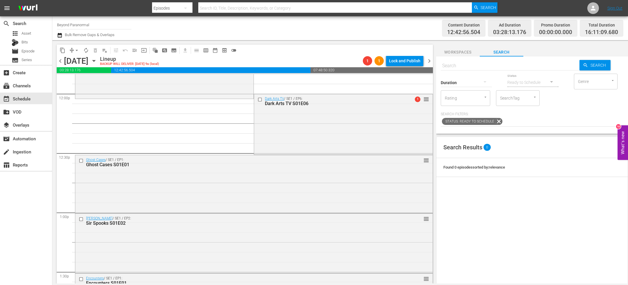
scroll to position [1408, 0]
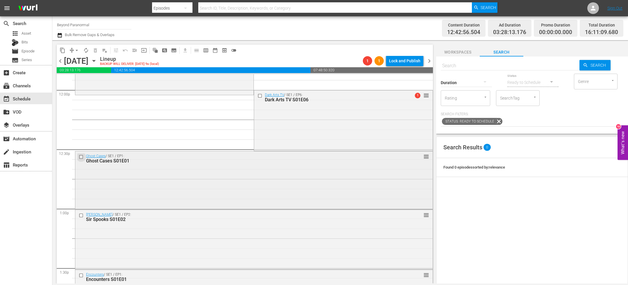
click at [81, 158] on input "checkbox" at bounding box center [82, 156] width 6 height 5
click at [80, 190] on input "checkbox" at bounding box center [82, 215] width 6 height 5
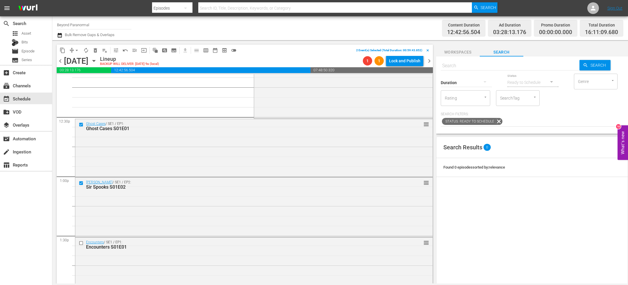
scroll to position [1492, 0]
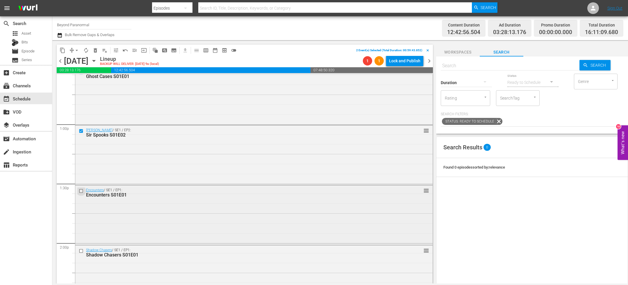
click at [81, 190] on input "checkbox" at bounding box center [82, 190] width 6 height 5
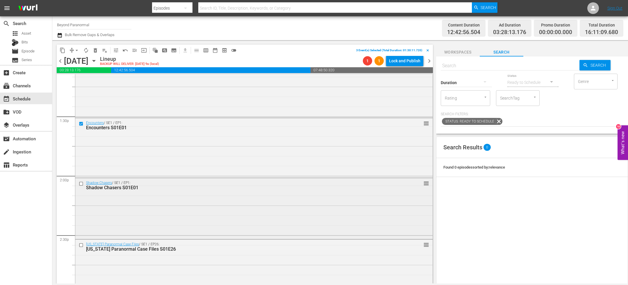
click at [82, 183] on input "checkbox" at bounding box center [82, 183] width 6 height 5
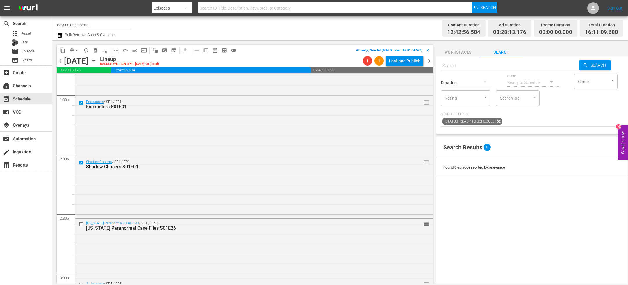
scroll to position [1617, 0]
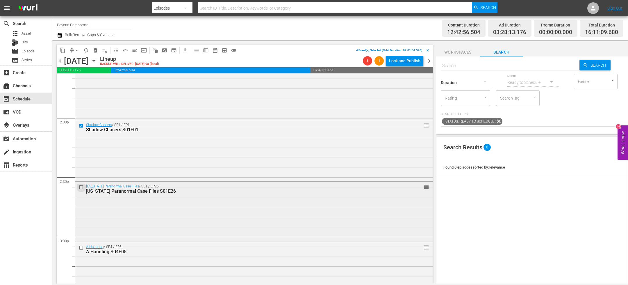
click at [82, 186] on input "checkbox" at bounding box center [82, 186] width 6 height 5
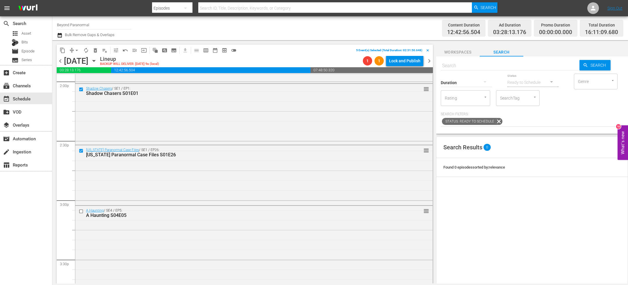
scroll to position [1692, 0]
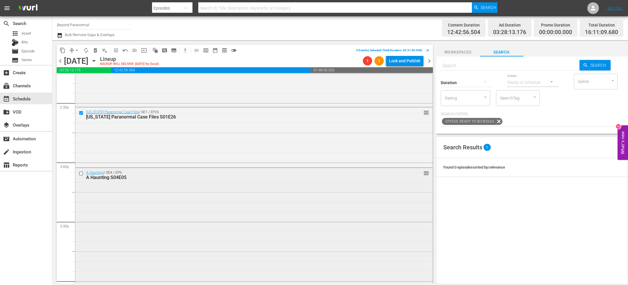
click at [81, 174] on input "checkbox" at bounding box center [82, 173] width 6 height 5
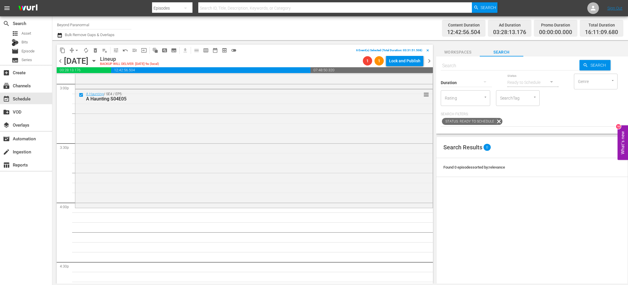
click at [98, 54] on span "delete_forever_outlined" at bounding box center [95, 50] width 9 height 9
click at [96, 51] on span "delete_forever_outlined" at bounding box center [95, 50] width 6 height 6
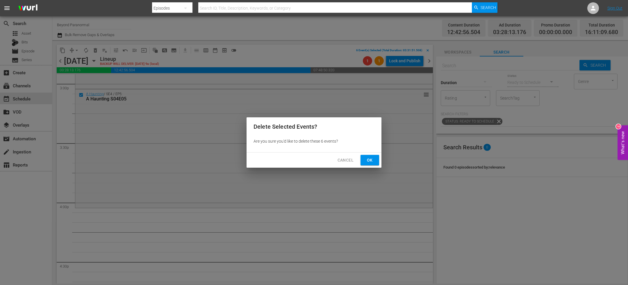
click at [364, 163] on button "Ok" at bounding box center [370, 160] width 19 height 11
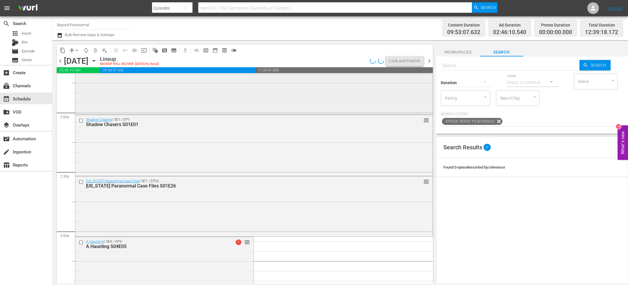
scroll to position [0, 0]
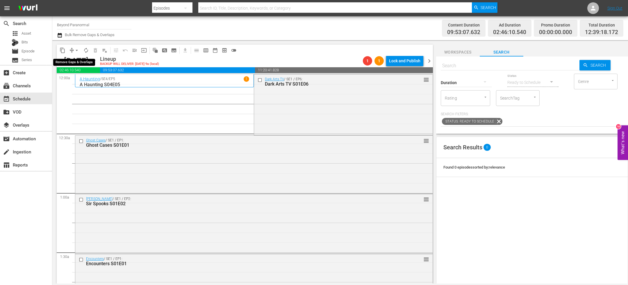
click at [74, 49] on span "arrow_drop_down" at bounding box center [77, 50] width 6 height 6
click at [79, 80] on li "Align to End of Previous Day" at bounding box center [77, 81] width 61 height 10
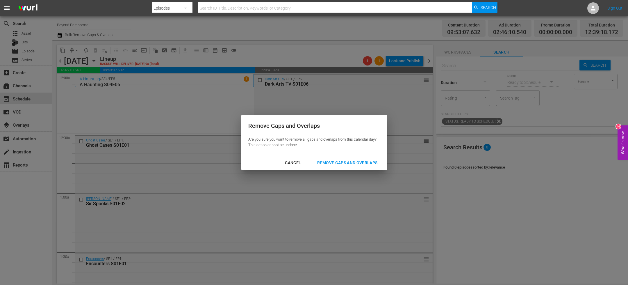
click at [358, 163] on div "Remove Gaps and Overlaps" at bounding box center [347, 162] width 69 height 7
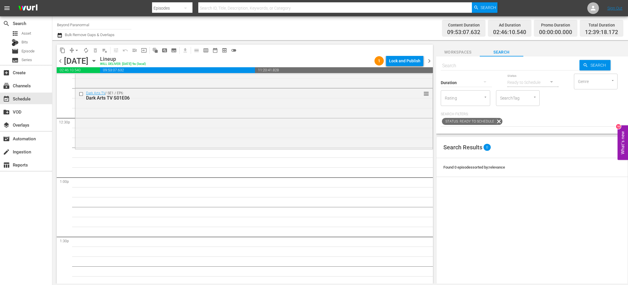
scroll to position [1446, 0]
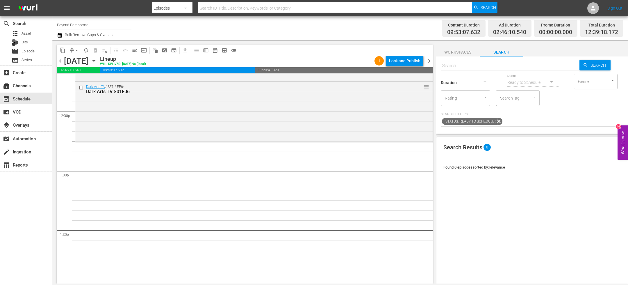
click at [418, 68] on input "text" at bounding box center [510, 66] width 139 height 14
paste input "Legend Hunters S01E01"
type input "Legend Hunters S01E01"
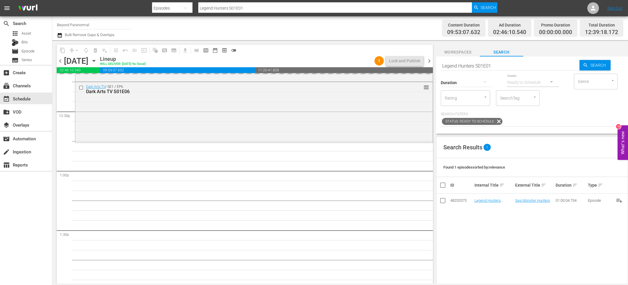
click at [418, 65] on input "Legend Hunters S01E01" at bounding box center [510, 66] width 139 height 14
type input "Legend Hunters S01E02"
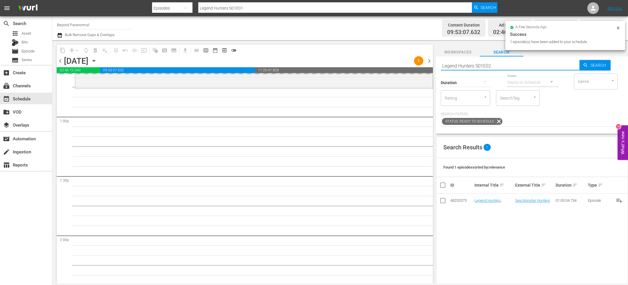
type input "Legend Hunters S01E02"
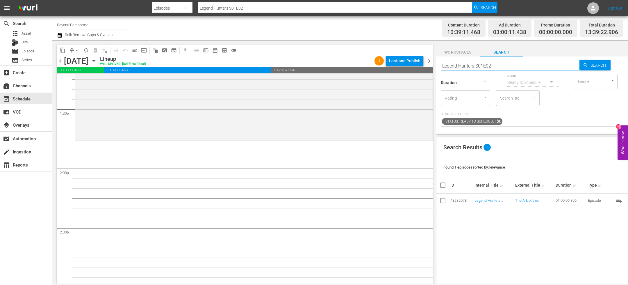
scroll to position [1568, 0]
click at [418, 67] on input "Legend Hunters S01E02" at bounding box center [510, 66] width 139 height 14
type input "Legend Hunters S01E03"
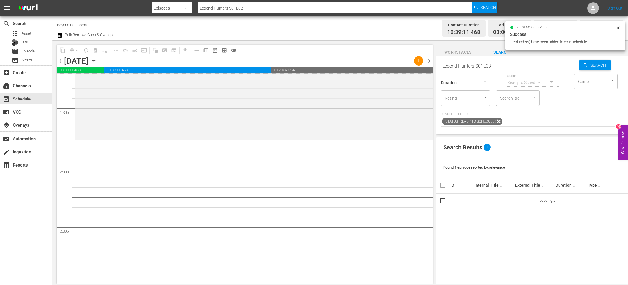
type input "Legend Hunters S01E03"
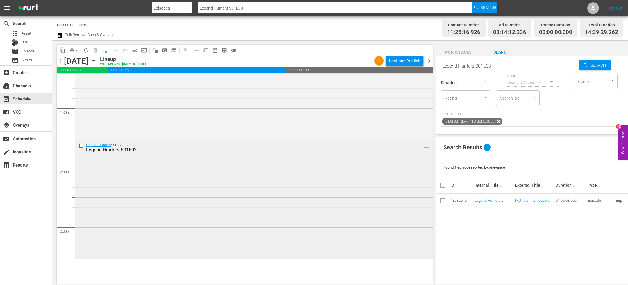
scroll to position [1676, 0]
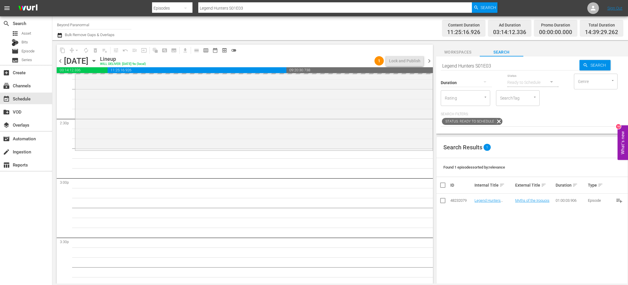
click at [418, 66] on input "Legend Hunters S01E03" at bounding box center [510, 66] width 139 height 14
type input "Legend Hunters S01E04"
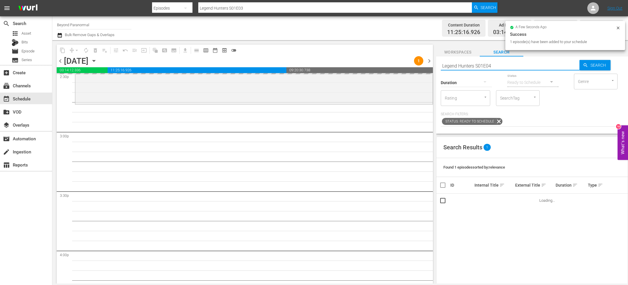
type input "Legend Hunters S01E04"
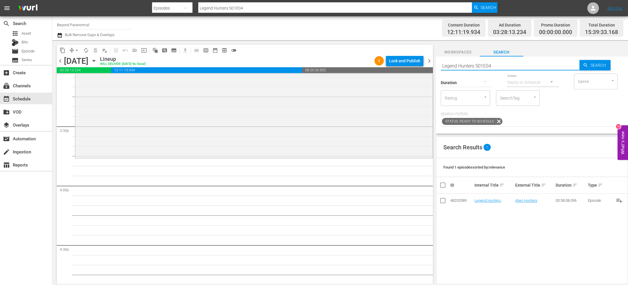
scroll to position [1791, 0]
click at [418, 67] on input "Legend Hunters S01E04" at bounding box center [510, 66] width 139 height 14
type input "Legend Hunters S01E05"
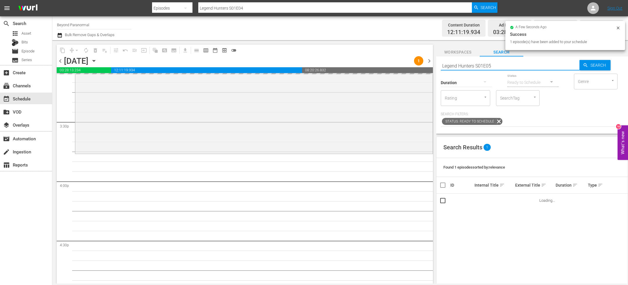
type input "Legend Hunters S01E05"
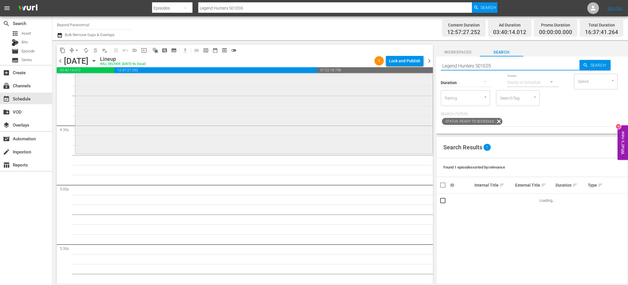
scroll to position [1907, 0]
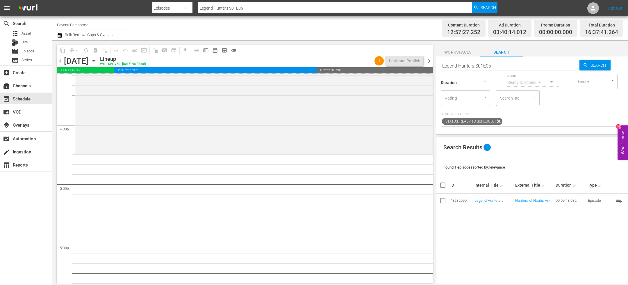
click at [418, 66] on input "Legend Hunters S01E05" at bounding box center [510, 66] width 139 height 14
type input "Legend Hunters S01E06"
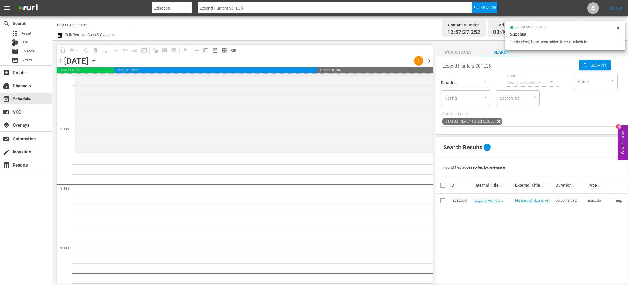
type input "Legend Hunters S01E06"
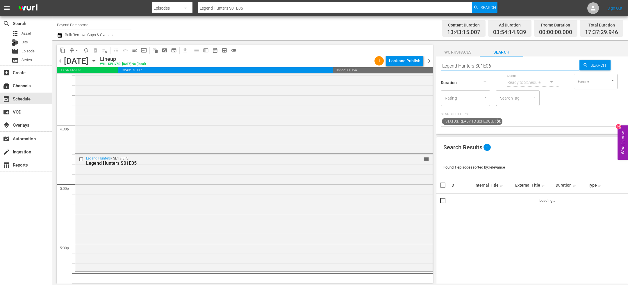
click at [418, 65] on input "Legend Hunters S01E06" at bounding box center [510, 66] width 139 height 14
click at [418, 190] on div "Search Results 1 Found 1 episodes sorted by: relevance ID Internal Title sort E…" at bounding box center [532, 249] width 192 height 227
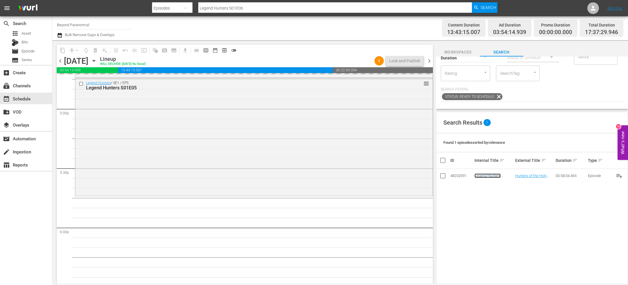
scroll to position [0, 0]
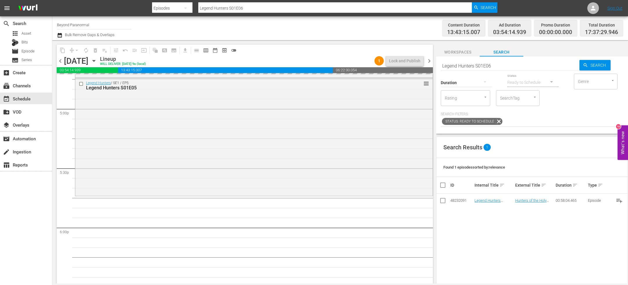
click at [418, 66] on input "Legend Hunters S01E06" at bounding box center [510, 66] width 139 height 14
paste input "[US_STATE] Paranormal Case Files S01E27"
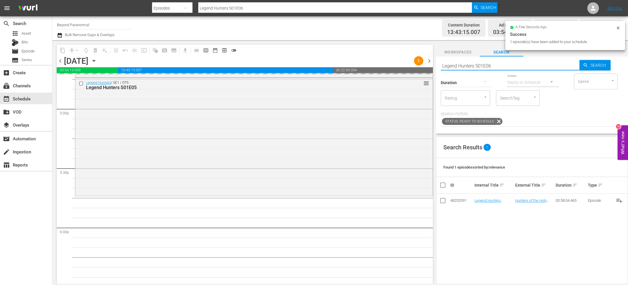
type input "[US_STATE] Paranormal Case Files S01E27"
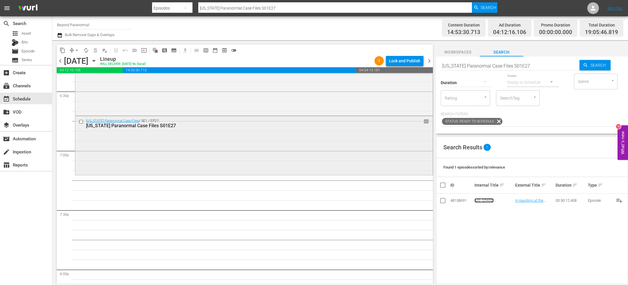
scroll to position [2176, 0]
click at [243, 140] on div "Virginia Paranormal Case Files / SE1 / EP27: Virginia Paranormal Case Files S01…" at bounding box center [253, 147] width 357 height 58
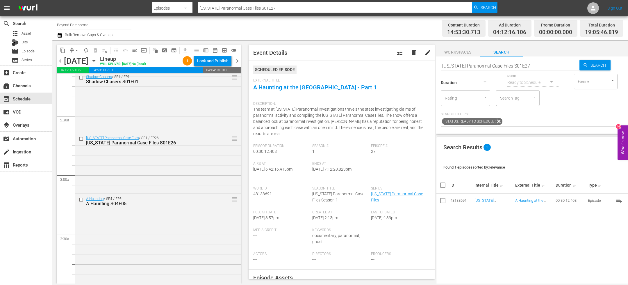
scroll to position [252, 0]
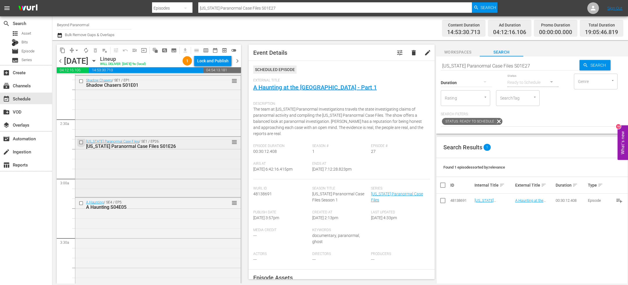
click at [82, 141] on input "checkbox" at bounding box center [82, 142] width 6 height 5
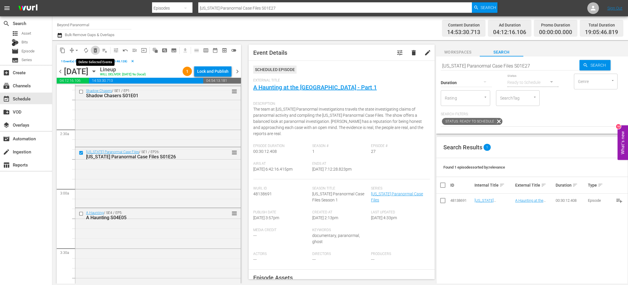
click at [98, 49] on span "delete_forever_outlined" at bounding box center [95, 50] width 6 height 6
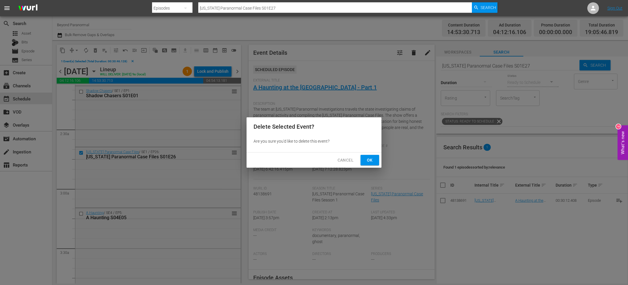
click at [366, 160] on span "Ok" at bounding box center [369, 159] width 9 height 7
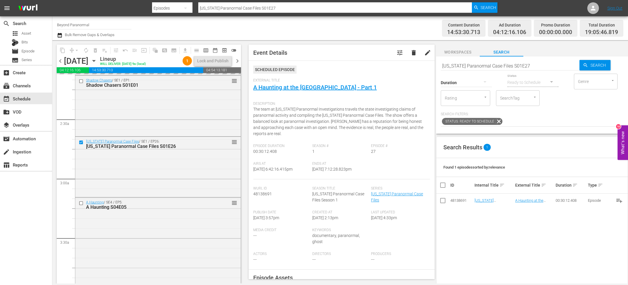
click at [418, 69] on div "Duration" at bounding box center [466, 78] width 51 height 21
click at [418, 67] on input "[US_STATE] Paranormal Case Files S01E27" at bounding box center [510, 66] width 139 height 14
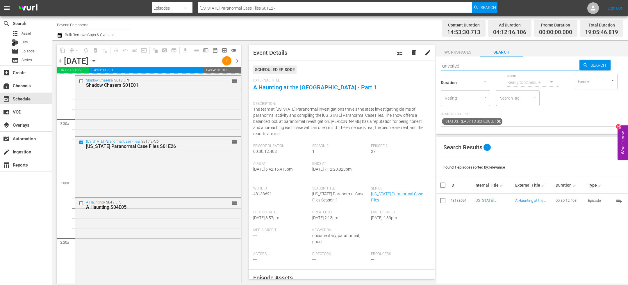
type input "unveiled"
click at [418, 81] on icon "button" at bounding box center [485, 81] width 3 height 1
type input "unveiled"
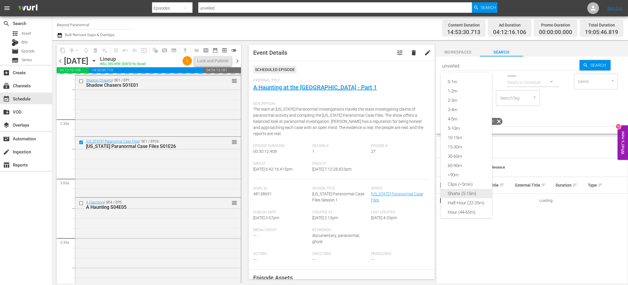
click at [418, 190] on div "Shorts (5-15m)" at bounding box center [466, 193] width 51 height 9
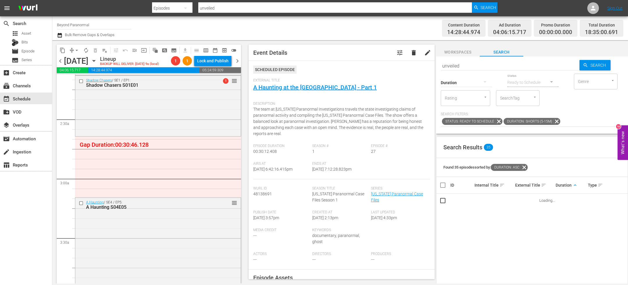
click at [418, 184] on span "keyboard_arrow_up" at bounding box center [575, 184] width 5 height 5
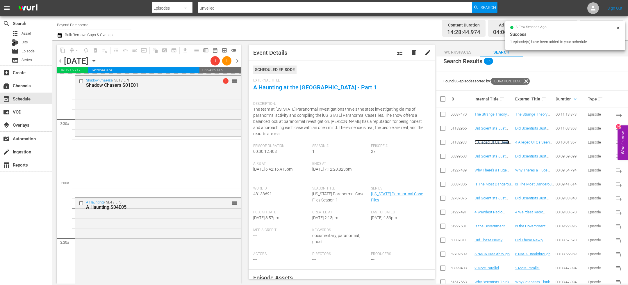
scroll to position [41, 0]
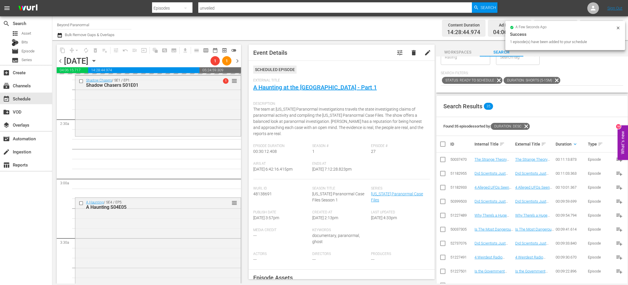
click at [418, 142] on div "Duration keyboard_arrow_down" at bounding box center [571, 143] width 31 height 7
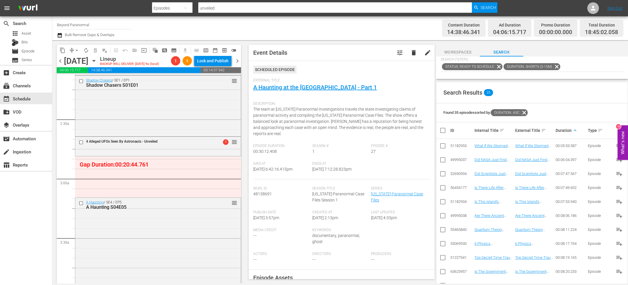
scroll to position [58, 0]
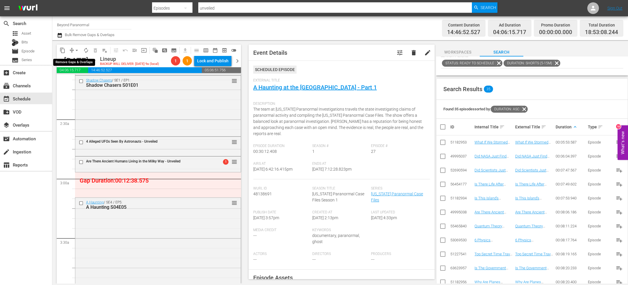
click at [75, 52] on span "arrow_drop_down" at bounding box center [77, 50] width 6 height 6
click at [78, 81] on li "Align to End of Previous Day" at bounding box center [77, 81] width 61 height 10
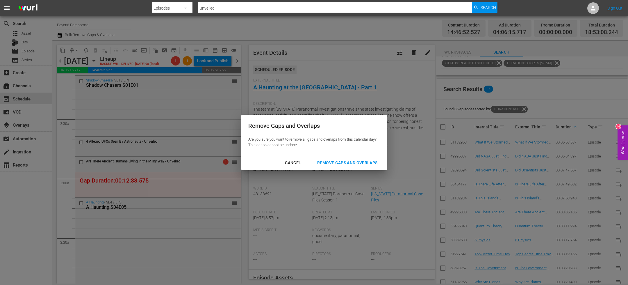
click at [346, 161] on div "Remove Gaps and Overlaps" at bounding box center [347, 162] width 69 height 7
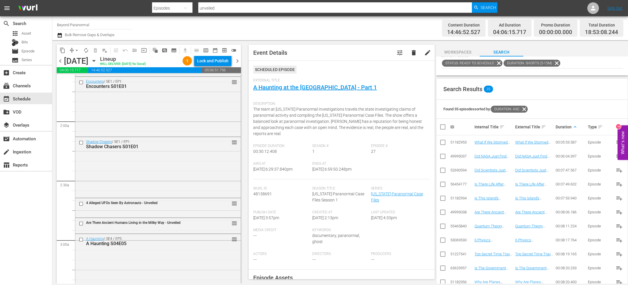
scroll to position [211, 0]
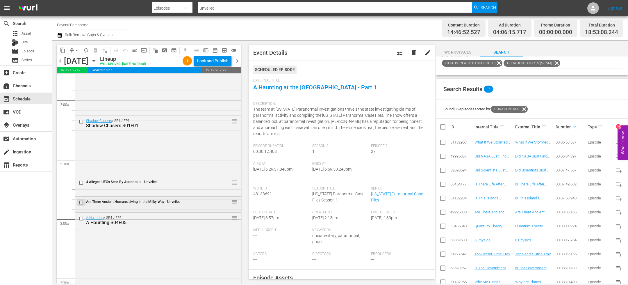
click at [82, 190] on input "checkbox" at bounding box center [82, 202] width 6 height 5
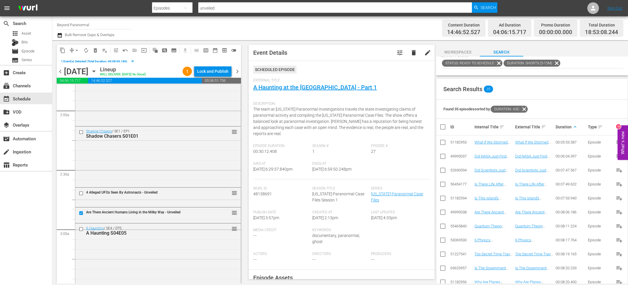
click at [95, 50] on span "delete_forever_outlined" at bounding box center [95, 50] width 6 height 6
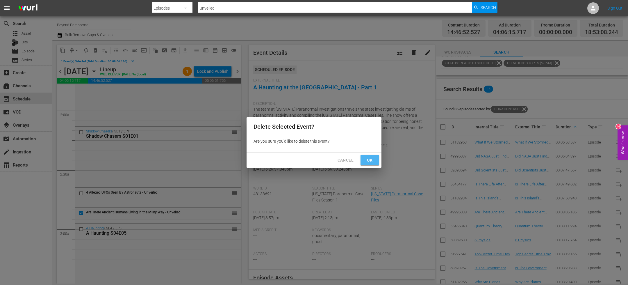
click at [370, 162] on span "Ok" at bounding box center [369, 159] width 9 height 7
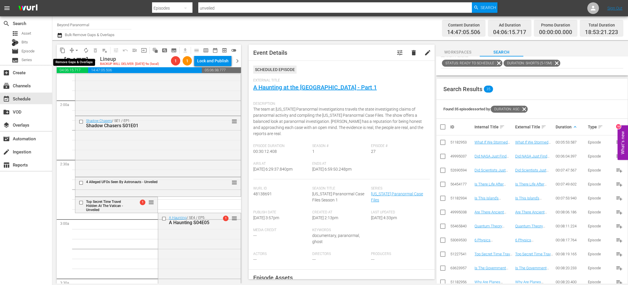
click at [72, 50] on button "arrow_drop_down" at bounding box center [76, 50] width 9 height 9
click at [76, 80] on li "Align to End of Previous Day" at bounding box center [77, 81] width 61 height 10
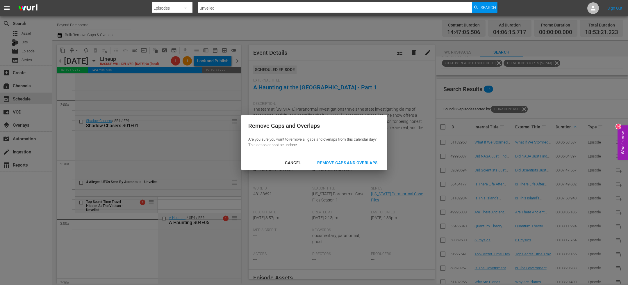
click at [331, 164] on div "Remove Gaps and Overlaps" at bounding box center [347, 162] width 69 height 7
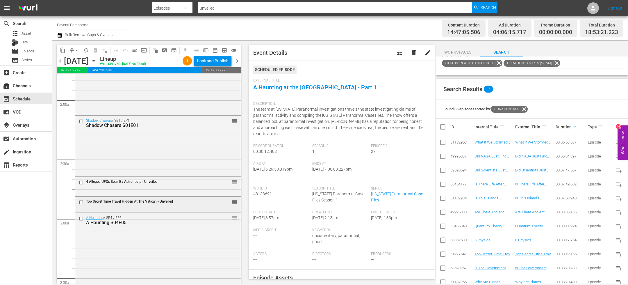
scroll to position [218, 0]
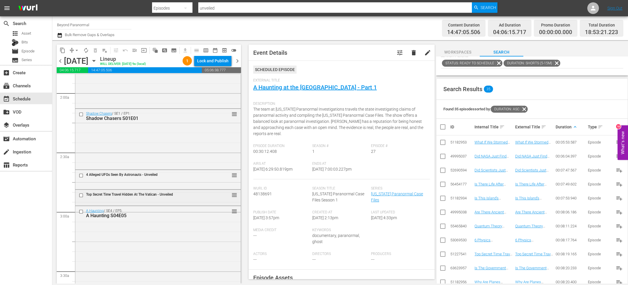
click at [82, 190] on input "checkbox" at bounding box center [82, 195] width 6 height 5
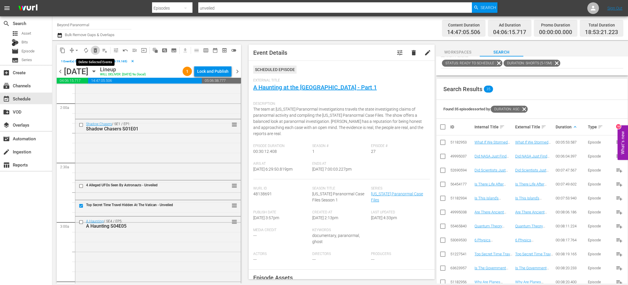
click at [96, 51] on span "delete_forever_outlined" at bounding box center [95, 50] width 6 height 6
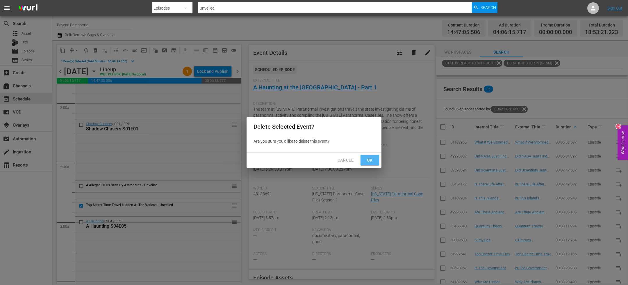
click at [365, 158] on span "Ok" at bounding box center [369, 159] width 9 height 7
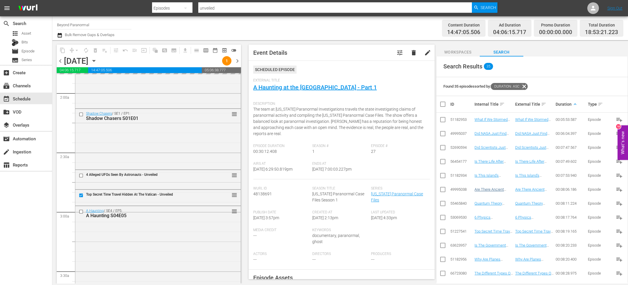
scroll to position [90, 0]
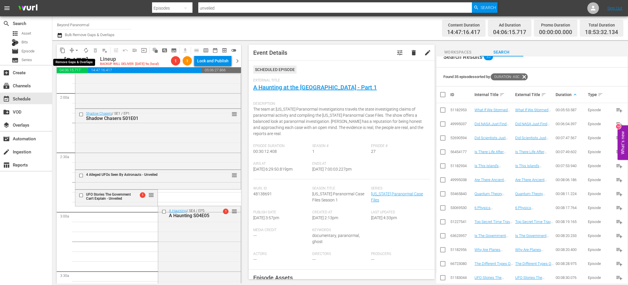
click at [72, 51] on span "compress" at bounding box center [72, 50] width 6 height 6
click at [72, 49] on button "arrow_drop_down" at bounding box center [76, 50] width 9 height 9
click at [83, 82] on li "Align to End of Previous Day" at bounding box center [77, 81] width 61 height 10
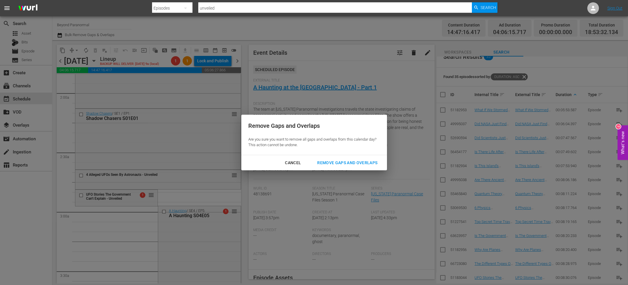
click at [368, 161] on div "Remove Gaps and Overlaps" at bounding box center [347, 162] width 69 height 7
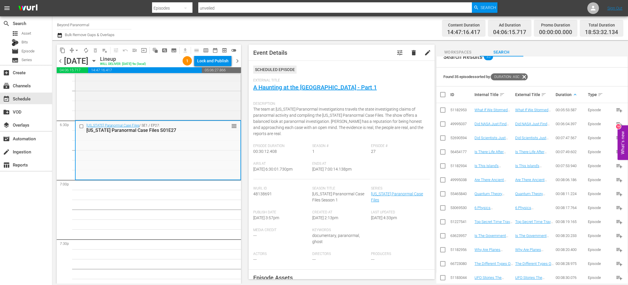
scroll to position [0, 0]
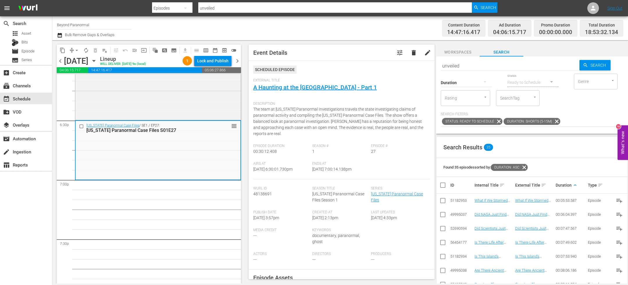
click at [418, 65] on input "unveiled" at bounding box center [510, 66] width 139 height 14
paste input "A Haunting S04E06"
type input "A Haunting S04E06"
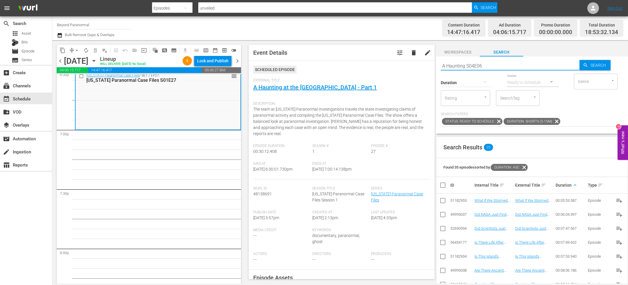
type input "A Haunting S04E06"
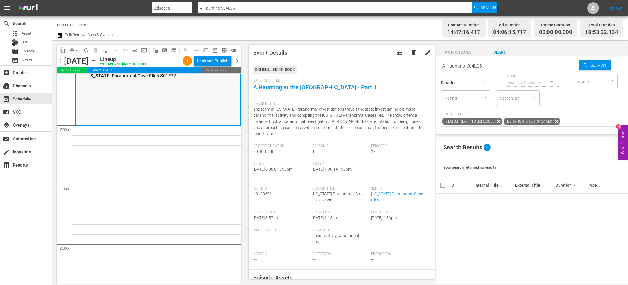
click at [418, 120] on icon at bounding box center [557, 121] width 8 height 8
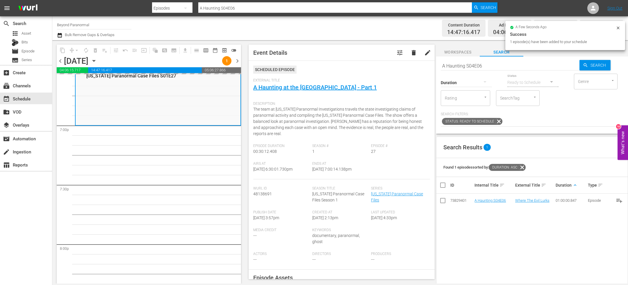
click at [418, 65] on input "A Haunting S04E06" at bounding box center [510, 66] width 139 height 14
click at [418, 66] on input "A Haunting S04E06" at bounding box center [510, 66] width 139 height 14
paste input "Dark Arts TV S01E08"
type input "Dark Arts TV S01E08"
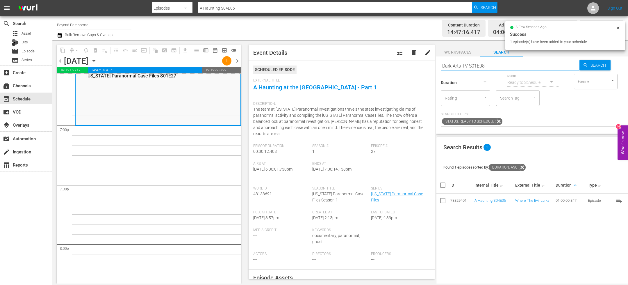
type input "Dark Arts TV S01E08"
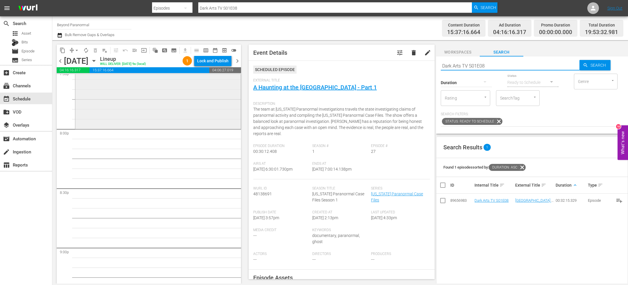
scroll to position [2324, 0]
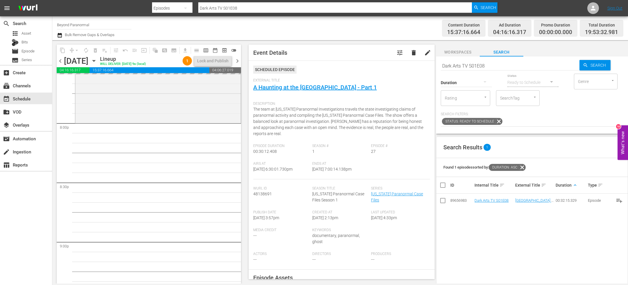
click at [418, 64] on input "Dark Arts TV S01E08" at bounding box center [510, 66] width 139 height 14
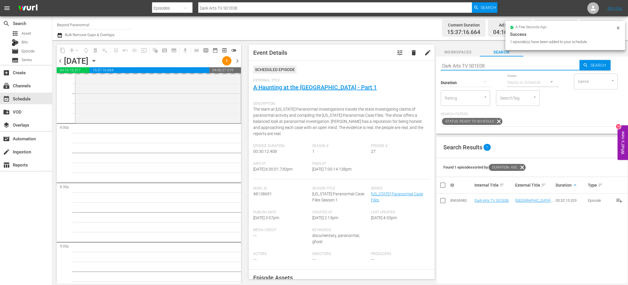
paste input "Ghost Cases 102"
type input "Ghost Cases s01e02"
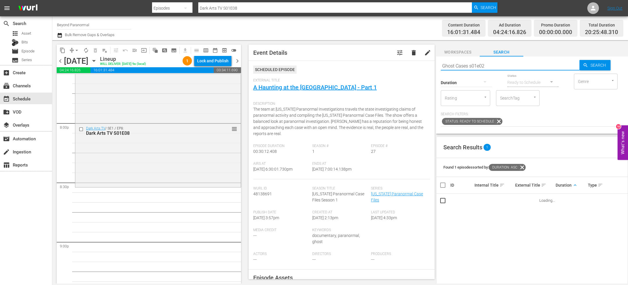
type input "Ghost Cases s01e02"
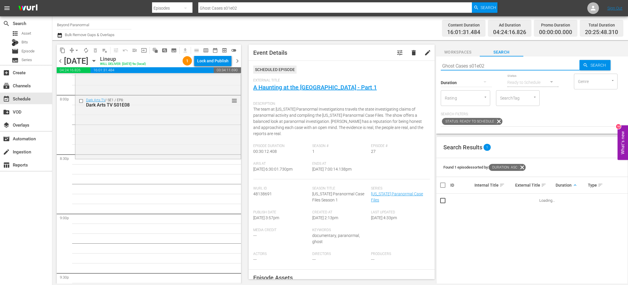
scroll to position [2354, 0]
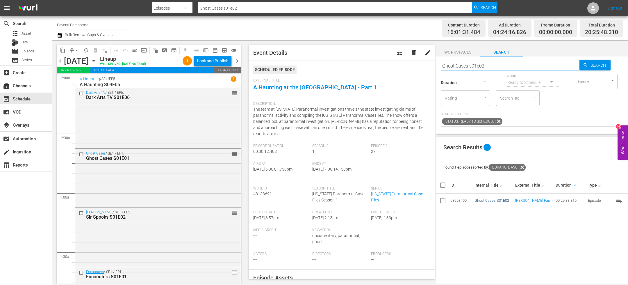
scroll to position [2354, 0]
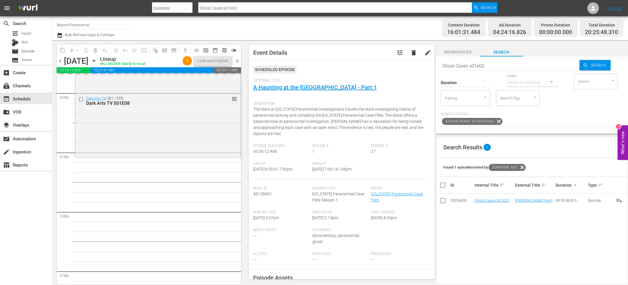
click at [469, 68] on div "Duration" at bounding box center [466, 78] width 51 height 21
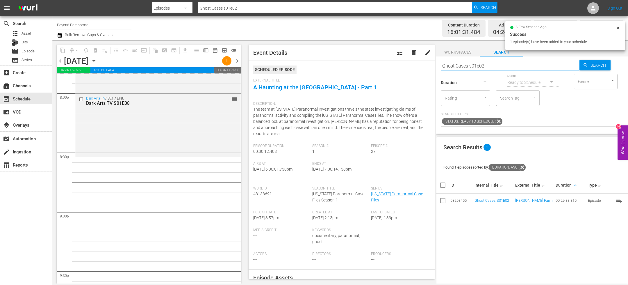
click at [468, 64] on input "Ghost Cases s01e02" at bounding box center [510, 66] width 139 height 14
click at [468, 63] on input "Ghost Cases s01e02" at bounding box center [510, 66] width 139 height 14
paste input "Sir Spooks S01E04"
type input "Sir Spooks S01E04"
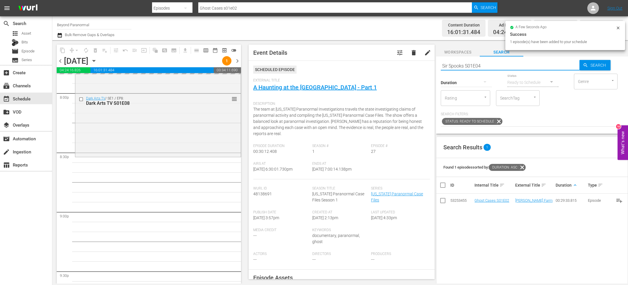
type input "Sir Spooks S01E04"
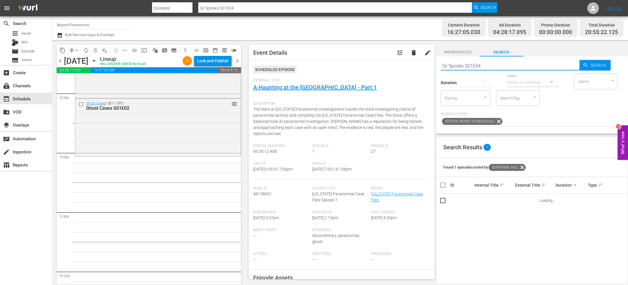
scroll to position [2415, 0]
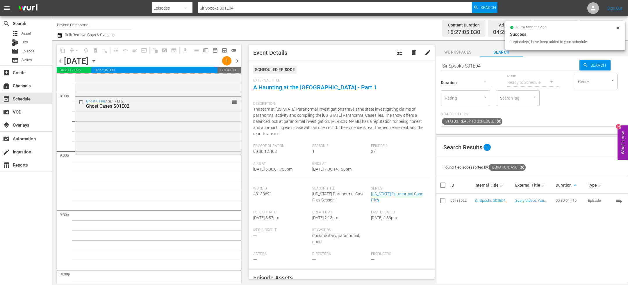
click at [477, 63] on input "Sir Spooks S01E04" at bounding box center [510, 66] width 139 height 14
paste input "Encounters S01E02"
type input "Encounters S01E02"
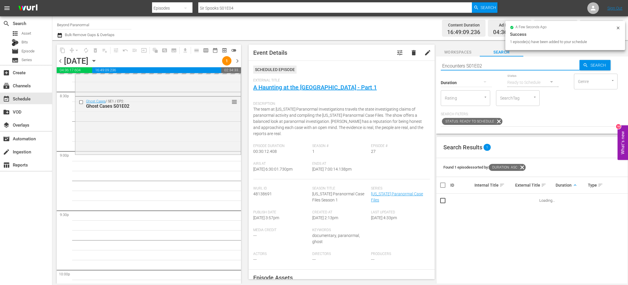
type input "Encounters S01E02"
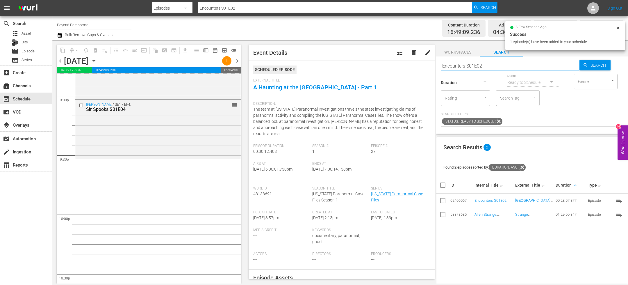
click at [451, 67] on input "Encounters S01E02" at bounding box center [510, 66] width 139 height 14
click at [451, 68] on input "Encounters S01E02" at bounding box center [510, 66] width 139 height 14
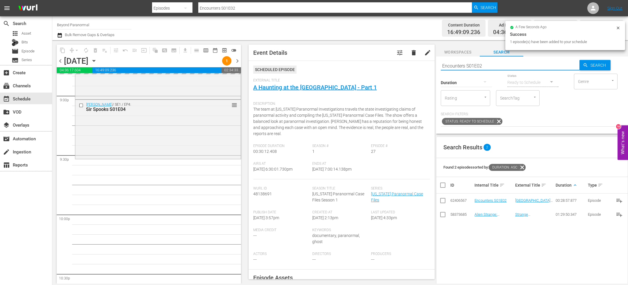
paste input "Shadow [PERSON_NAME]"
type input "Shadow Chasers S01E02"
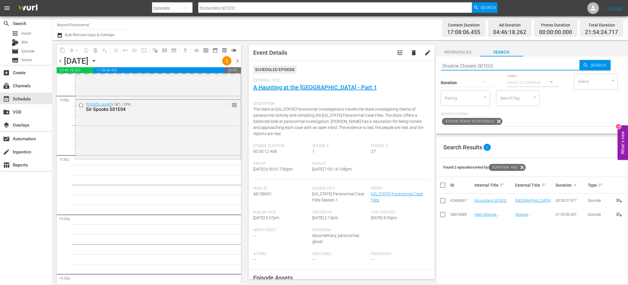
type input "Shadow Chasers S01E02"
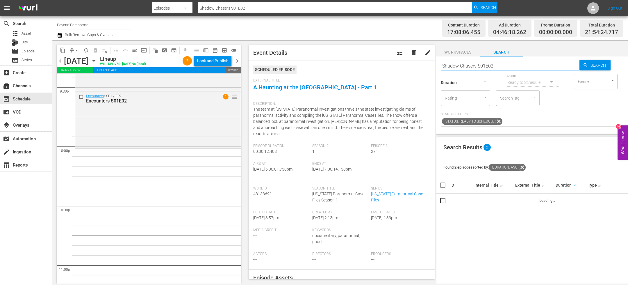
scroll to position [2539, 0]
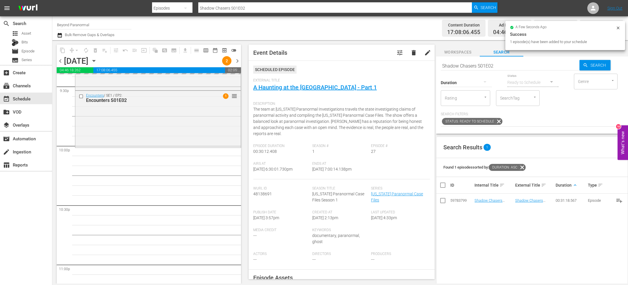
click at [480, 66] on input "Shadow Chasers S01E02" at bounding box center [510, 66] width 139 height 14
paste input "[US_STATE] Paranormal Case Files S01E27"
type input "[US_STATE] Paranormal Case Files S01E27"
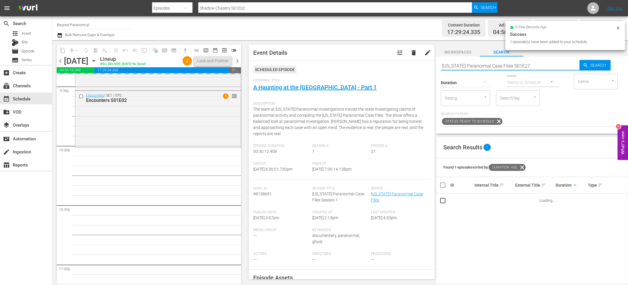
type input "[US_STATE] Paranormal Case Files S01E27"
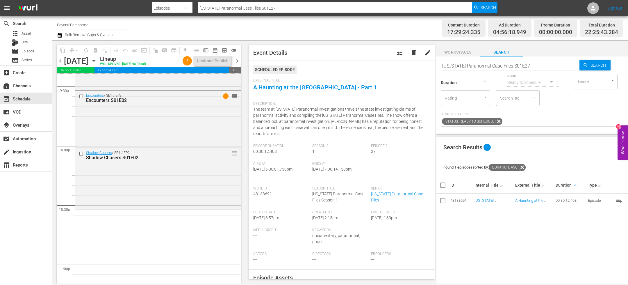
click at [462, 66] on input "[US_STATE] Paranormal Case Files S01E27" at bounding box center [510, 66] width 139 height 14
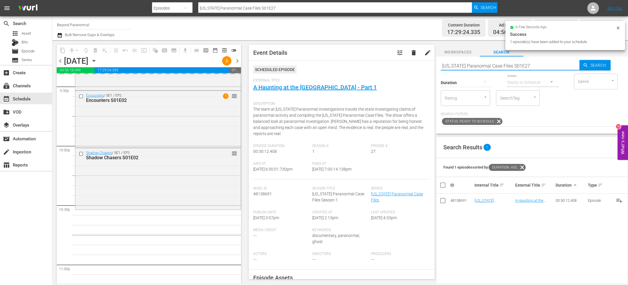
click at [462, 66] on input "[US_STATE] Paranormal Case Files S01E27" at bounding box center [510, 66] width 139 height 14
paste input "A Haunting S04E06"
type input "A Haunting S04E06"
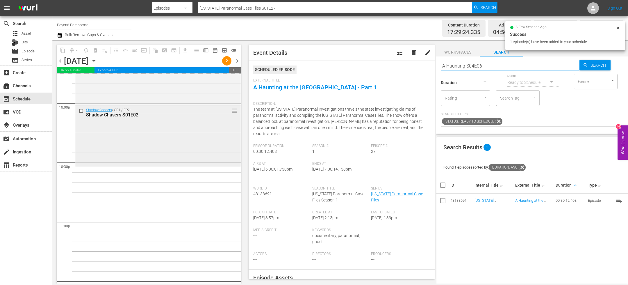
type input "A Haunting S04E06"
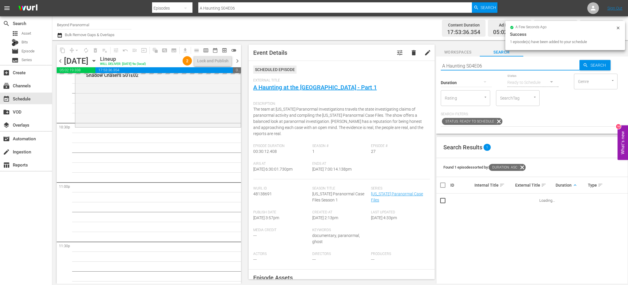
scroll to position [2638, 0]
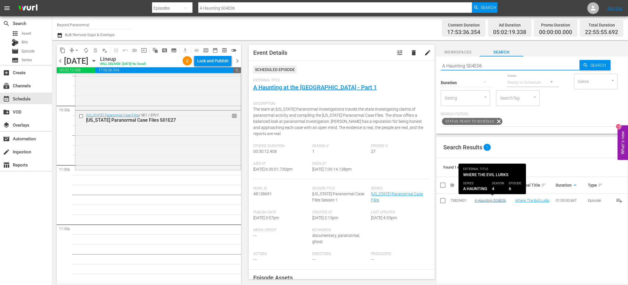
type input "A Haunting S04E06"
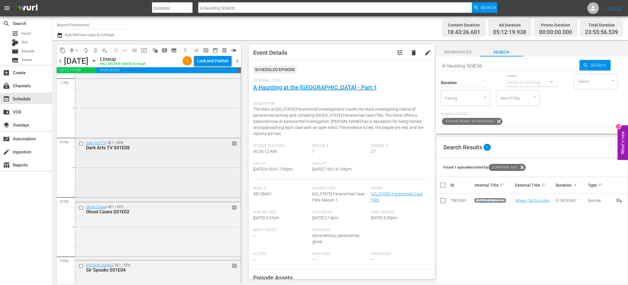
scroll to position [2317, 0]
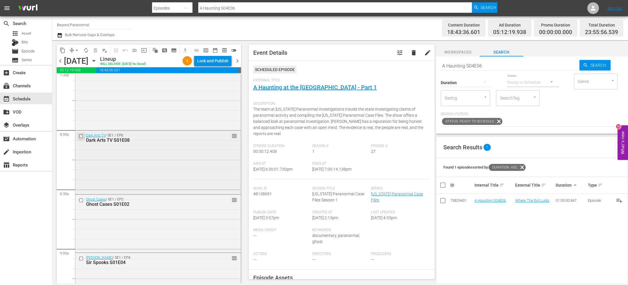
click at [82, 137] on input "checkbox" at bounding box center [82, 136] width 6 height 5
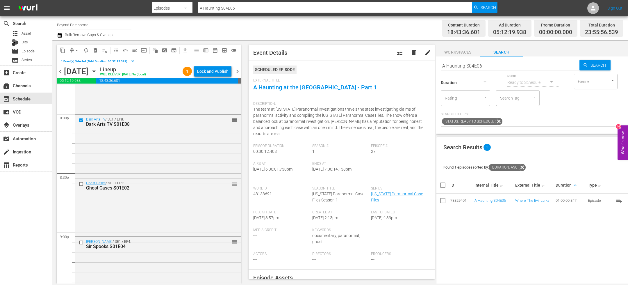
scroll to position [2346, 0]
click at [80, 183] on input "checkbox" at bounding box center [82, 181] width 6 height 5
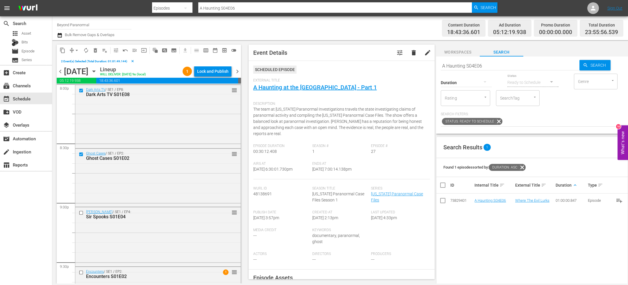
scroll to position [2414, 0]
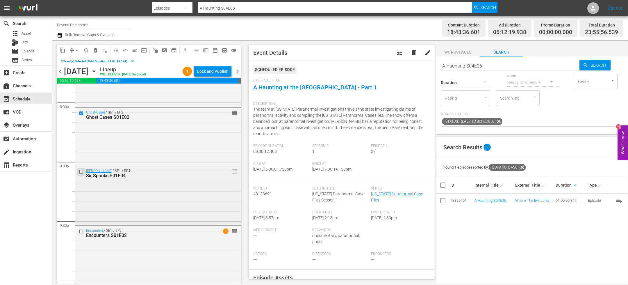
click at [82, 171] on input "checkbox" at bounding box center [82, 171] width 6 height 5
click at [82, 231] on input "checkbox" at bounding box center [82, 231] width 6 height 5
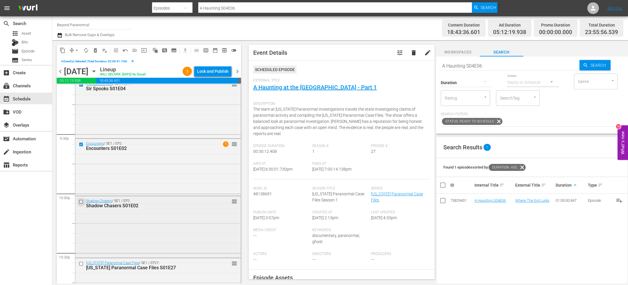
click at [82, 202] on input "checkbox" at bounding box center [82, 201] width 6 height 5
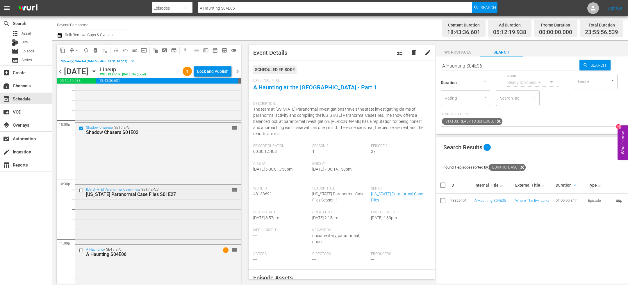
click at [82, 192] on input "checkbox" at bounding box center [82, 190] width 6 height 5
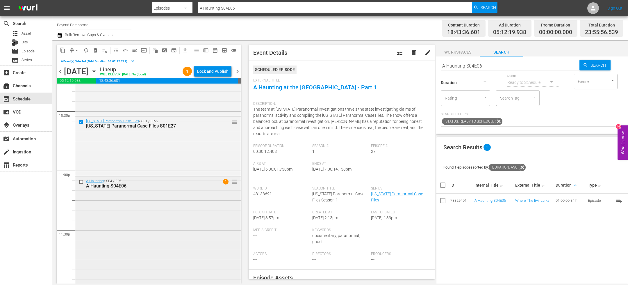
click at [83, 181] on input "checkbox" at bounding box center [82, 181] width 6 height 5
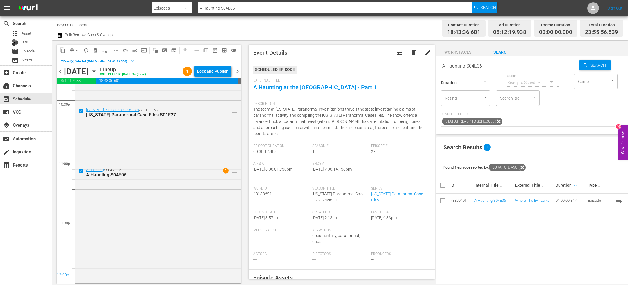
click at [64, 53] on button "content_copy" at bounding box center [62, 50] width 9 height 9
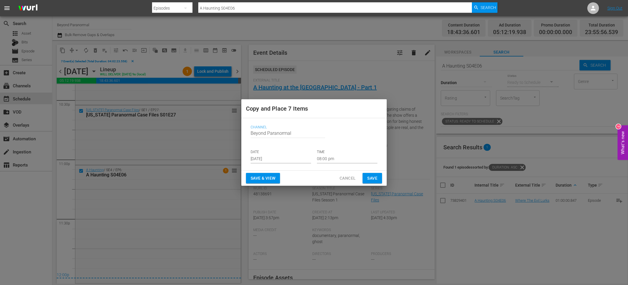
click at [268, 160] on input "[DATE]" at bounding box center [281, 158] width 60 height 9
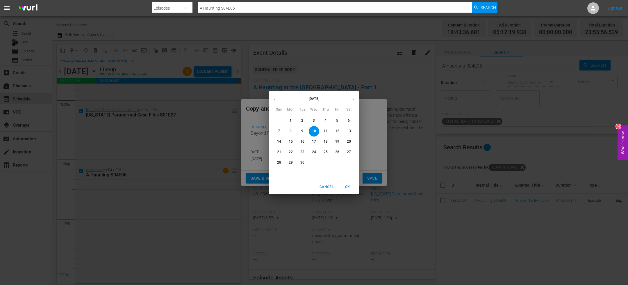
click at [355, 98] on icon "button" at bounding box center [353, 99] width 4 height 4
click at [316, 142] on span "15" at bounding box center [314, 141] width 10 height 5
type input "[DATE]"
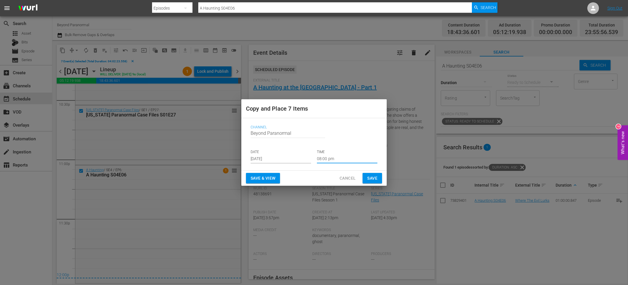
click at [332, 157] on input "08:00 pm" at bounding box center [347, 158] width 60 height 9
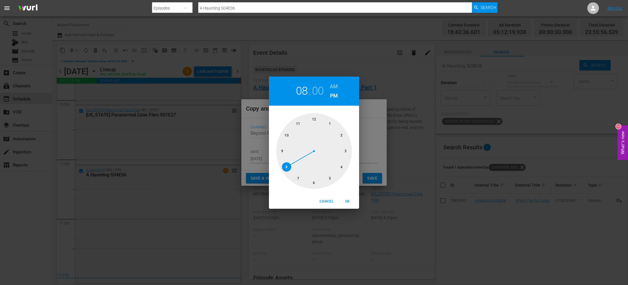
click at [314, 118] on div at bounding box center [314, 151] width 76 height 76
click at [335, 84] on h6 "AM" at bounding box center [334, 86] width 8 height 9
click at [351, 201] on span "OK" at bounding box center [348, 201] width 14 height 6
type input "12:00 am"
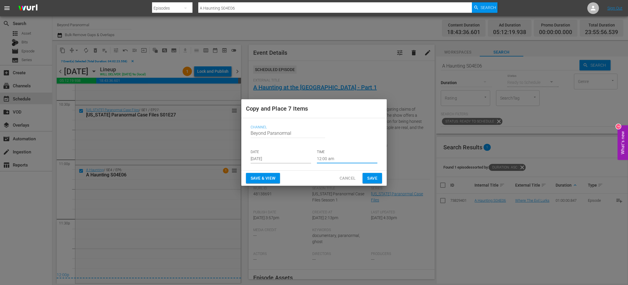
click at [372, 176] on span "Save" at bounding box center [372, 177] width 10 height 7
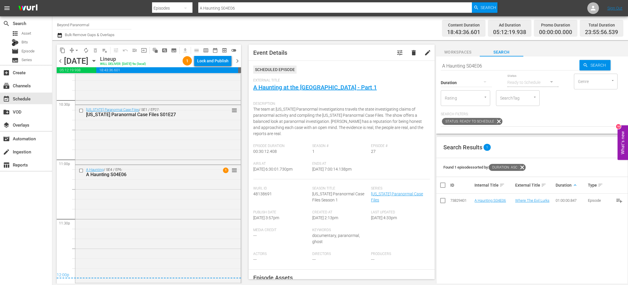
scroll to position [2643, 0]
click at [239, 58] on span "chevron_right" at bounding box center [237, 60] width 7 height 7
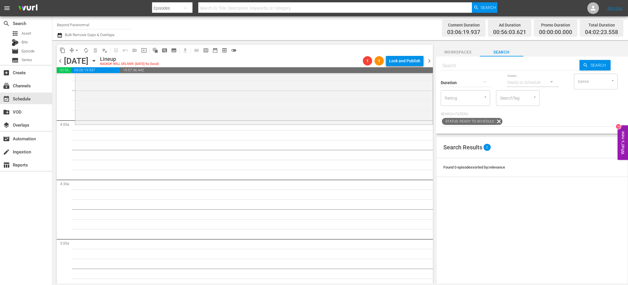
scroll to position [427, 0]
click at [62, 53] on span "content_copy" at bounding box center [63, 50] width 6 height 6
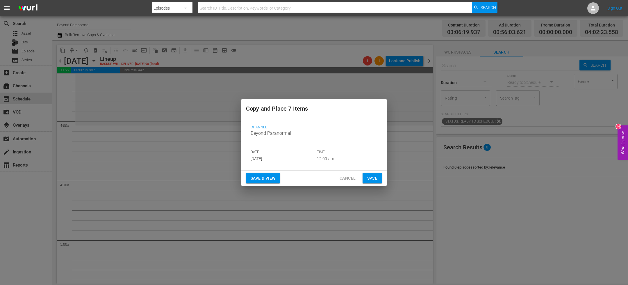
click at [267, 157] on input "[DATE]" at bounding box center [281, 158] width 60 height 9
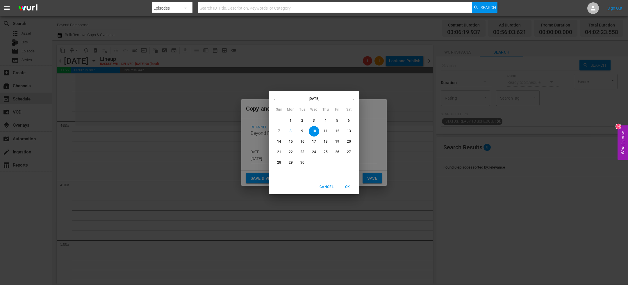
click at [358, 99] on button "button" at bounding box center [353, 99] width 11 height 11
click at [315, 142] on p "15" at bounding box center [314, 141] width 4 height 5
type input "[DATE]"
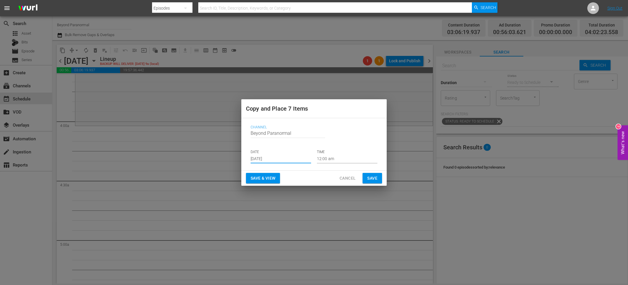
click at [336, 159] on input "12:00 am" at bounding box center [347, 158] width 60 height 9
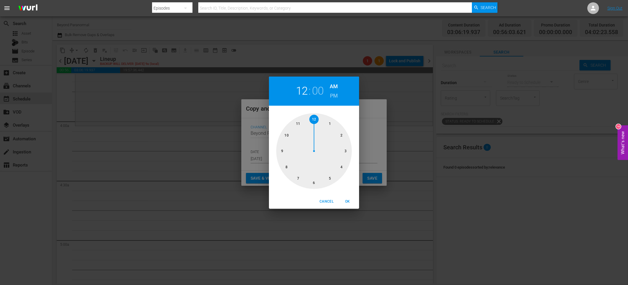
click at [342, 166] on div at bounding box center [314, 151] width 76 height 76
click at [347, 199] on span "OK" at bounding box center [348, 201] width 14 height 6
type input "04:00 am"
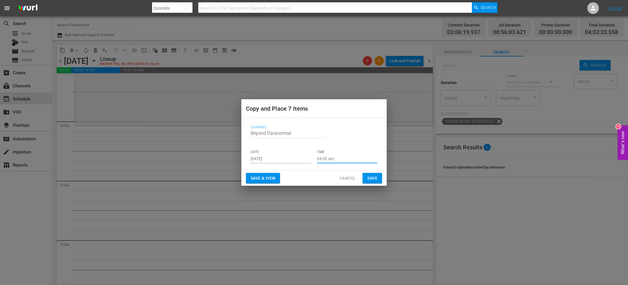
click at [366, 173] on button "Save" at bounding box center [372, 178] width 19 height 11
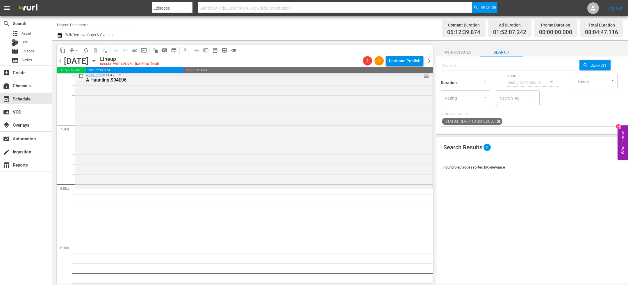
scroll to position [843, 0]
click at [62, 52] on span "content_copy" at bounding box center [63, 50] width 6 height 6
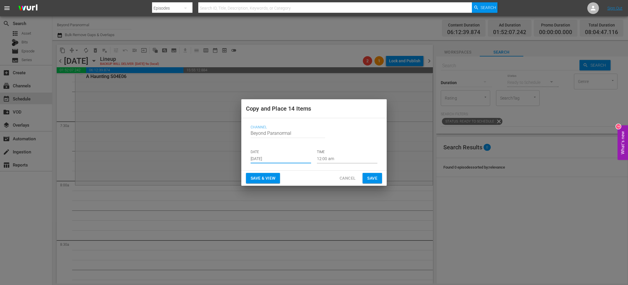
click at [275, 159] on input "[DATE]" at bounding box center [281, 158] width 60 height 9
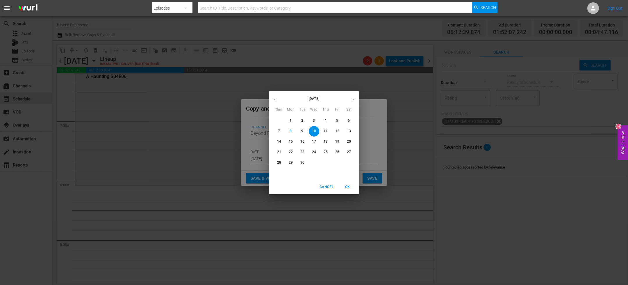
click at [357, 100] on button "button" at bounding box center [353, 99] width 11 height 11
click at [316, 141] on p "15" at bounding box center [314, 141] width 4 height 5
type input "[DATE]"
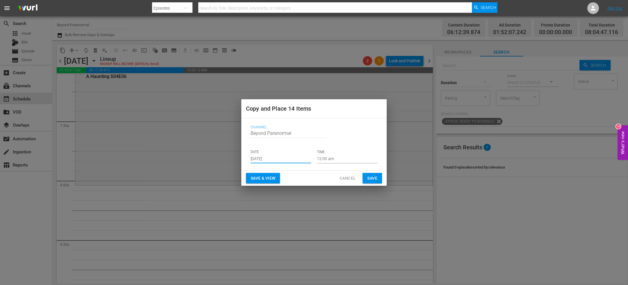
click at [330, 158] on input "12:00 am" at bounding box center [347, 158] width 60 height 9
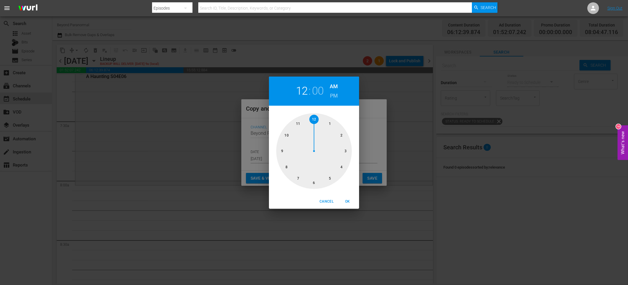
click at [290, 168] on div at bounding box center [314, 151] width 76 height 76
click at [349, 202] on span "OK" at bounding box center [348, 201] width 14 height 6
type input "08:00 am"
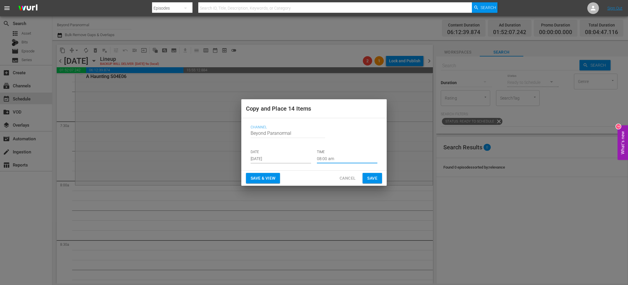
click at [372, 177] on span "Save" at bounding box center [372, 177] width 10 height 7
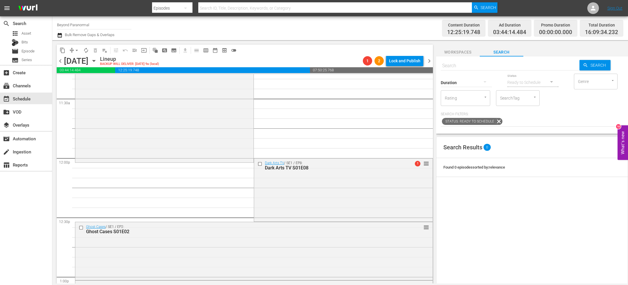
scroll to position [1355, 0]
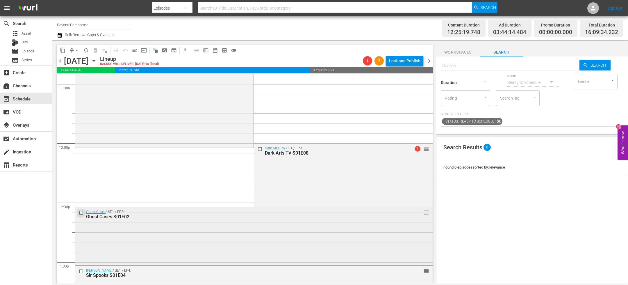
click at [82, 213] on input "checkbox" at bounding box center [82, 212] width 6 height 5
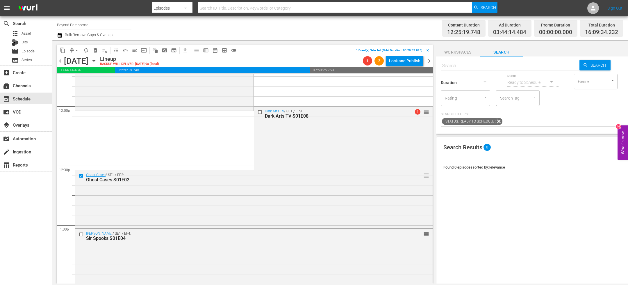
scroll to position [1441, 0]
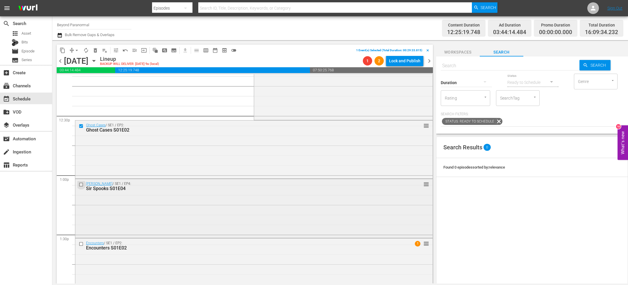
click at [81, 184] on input "checkbox" at bounding box center [82, 184] width 6 height 5
click at [82, 243] on input "checkbox" at bounding box center [82, 243] width 6 height 5
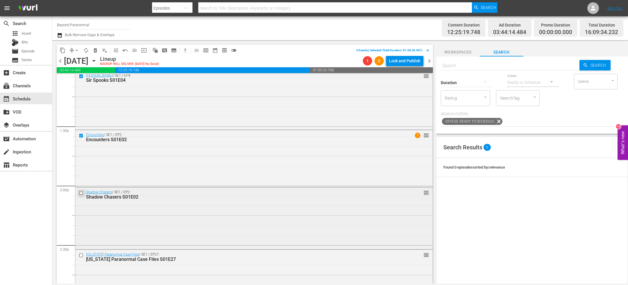
click at [82, 194] on input "checkbox" at bounding box center [82, 192] width 6 height 5
click at [82, 254] on input "checkbox" at bounding box center [82, 254] width 6 height 5
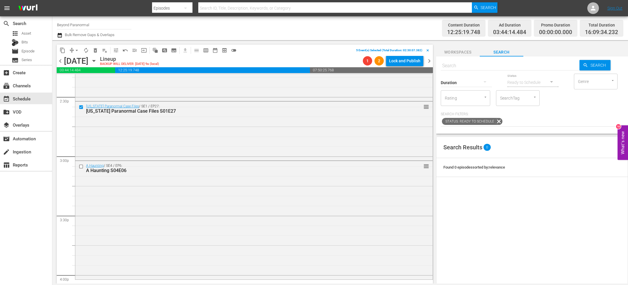
scroll to position [1711, 0]
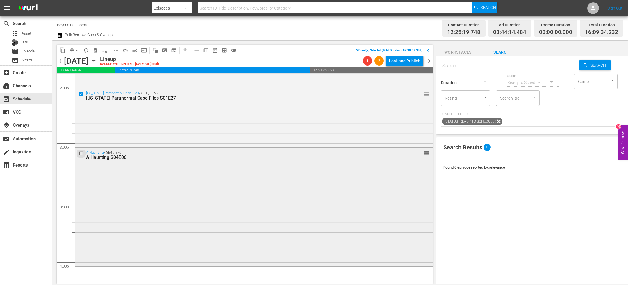
click at [81, 154] on input "checkbox" at bounding box center [82, 153] width 6 height 5
click at [97, 52] on span "delete_forever_outlined" at bounding box center [95, 50] width 6 height 6
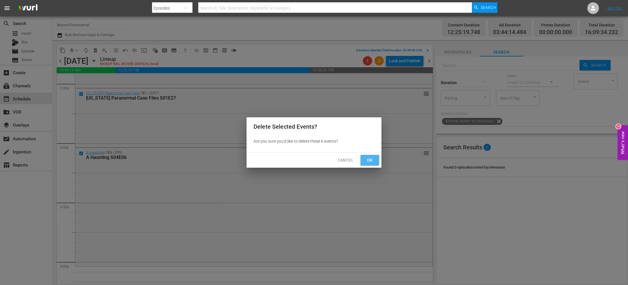
click at [361, 160] on button "Ok" at bounding box center [370, 160] width 19 height 11
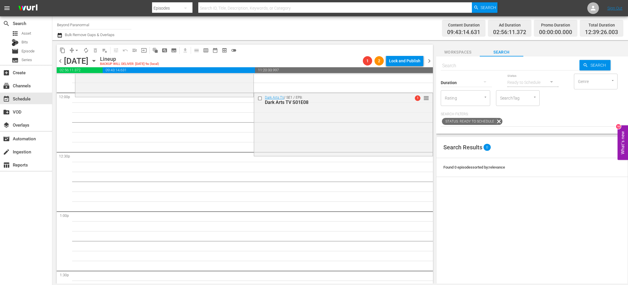
scroll to position [1411, 0]
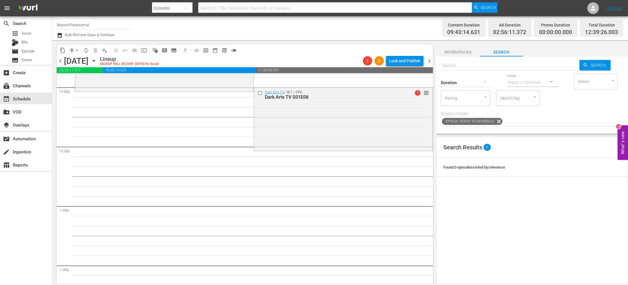
click at [466, 71] on div "Duration" at bounding box center [466, 78] width 51 height 21
click at [466, 69] on div "Duration" at bounding box center [466, 78] width 51 height 21
click at [465, 65] on input "text" at bounding box center [510, 66] width 139 height 14
paste input "Unveiled 63"
type input "Unveiled s01e63"
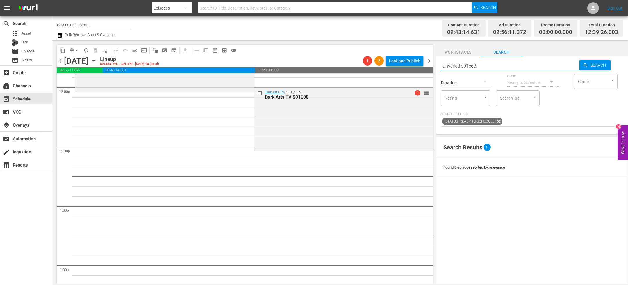
type input "Unveiled s01e63"
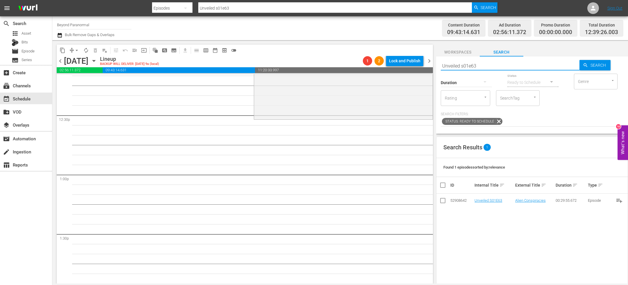
scroll to position [1459, 0]
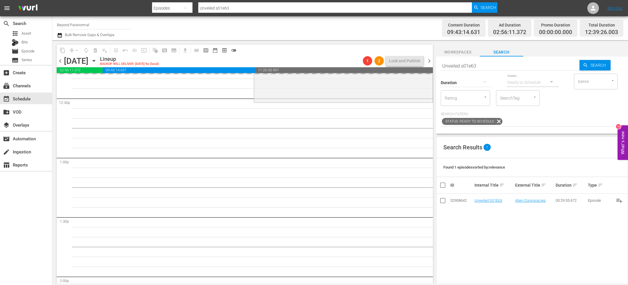
click at [485, 64] on input "Unveiled s01e63" at bounding box center [510, 66] width 139 height 14
type input "Unveiled s01e64"
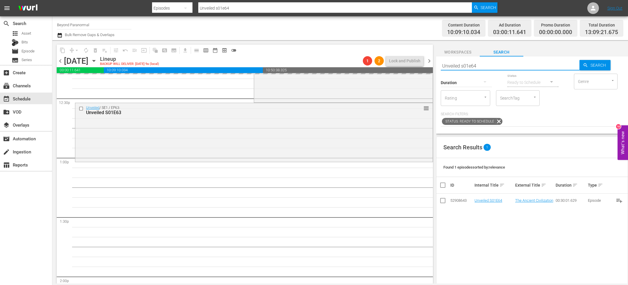
click at [487, 65] on input "Unveiled s01e64" at bounding box center [510, 66] width 139 height 14
type input "Unveiled s01e65"
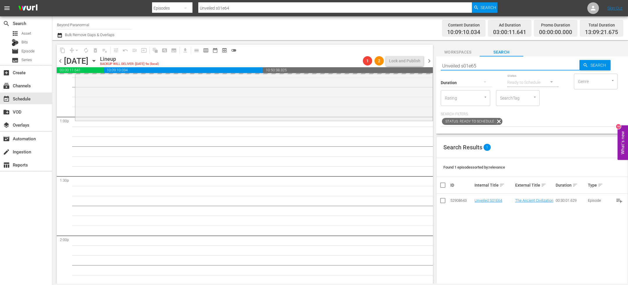
scroll to position [1500, 0]
type input "Unveiled s01e65"
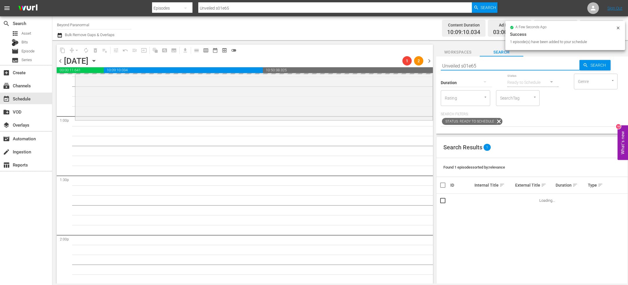
scroll to position [1520, 0]
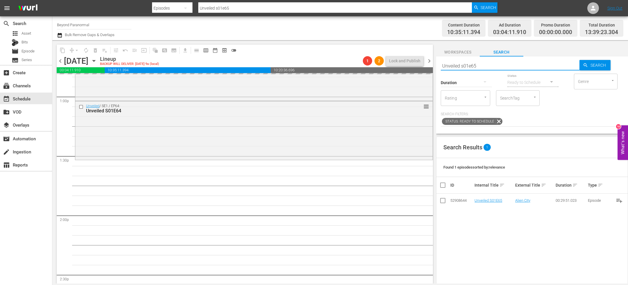
click at [487, 62] on input "Unveiled s01e65" at bounding box center [510, 66] width 139 height 14
click at [482, 64] on input "Unveiled s01e65" at bounding box center [510, 66] width 139 height 14
type input "Unveiled s01e66"
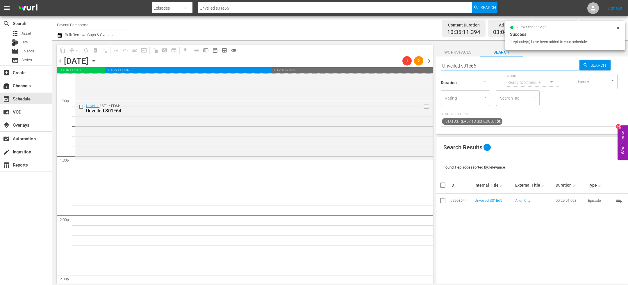
type input "Unveiled s01e66"
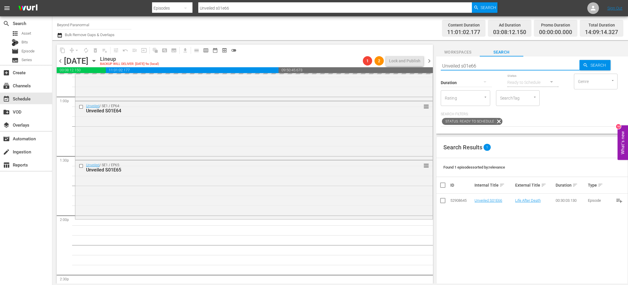
click at [483, 63] on input "Unveiled s01e66" at bounding box center [510, 66] width 139 height 14
type input "Unveiled s01e67"
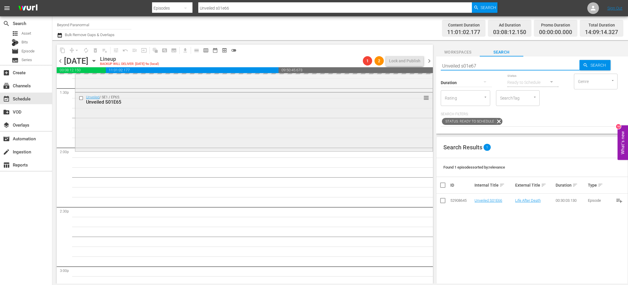
scroll to position [1596, 0]
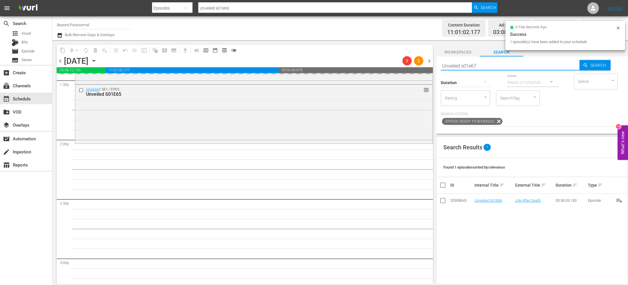
type input "Unveiled s01e67"
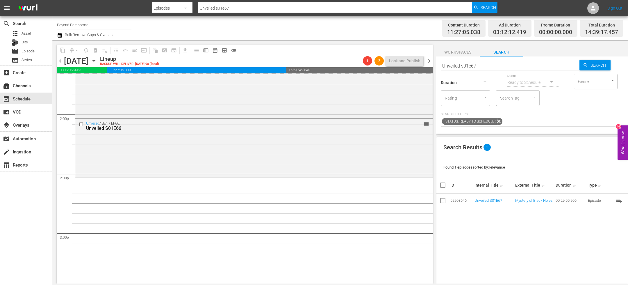
drag, startPoint x: 490, startPoint y: 200, endPoint x: 261, endPoint y: 3, distance: 302.1
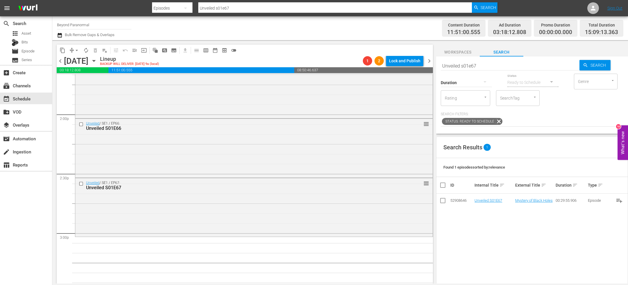
click at [496, 63] on input "Unveiled s01e67" at bounding box center [510, 66] width 139 height 14
click at [488, 64] on input "Unveiled s01e67" at bounding box center [510, 66] width 139 height 14
type input "Unveiled s01e68"
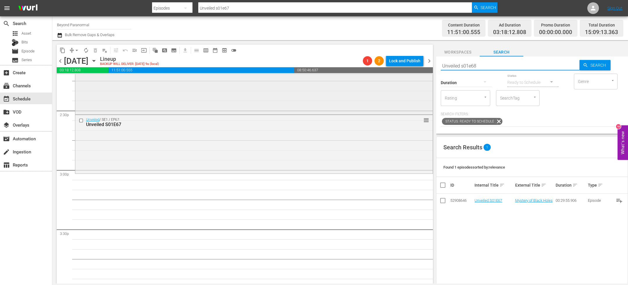
scroll to position [1701, 0]
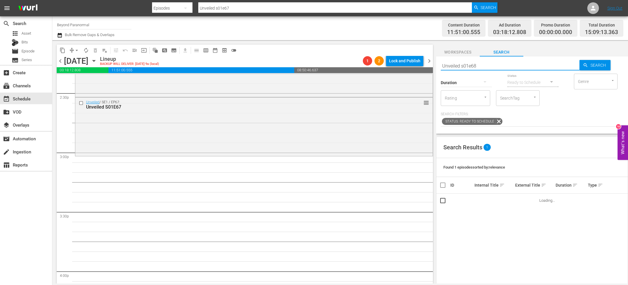
type input "Unveiled s01e68"
click at [475, 220] on div "Search Results 1 Found 1 episodes sorted by: relevance ID Internal Title sort E…" at bounding box center [532, 249] width 192 height 227
click at [588, 67] on span "Search" at bounding box center [599, 65] width 22 height 10
click at [480, 62] on input "Unveiled s01e68" at bounding box center [510, 66] width 139 height 14
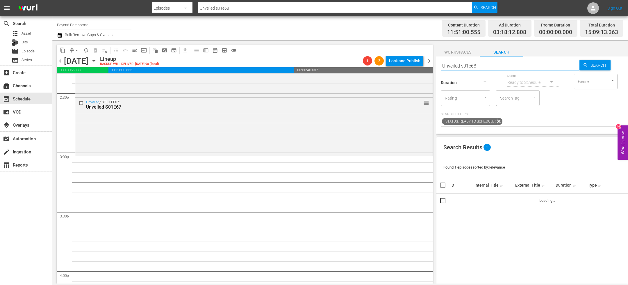
click at [480, 62] on input "Unveiled s01e68" at bounding box center [510, 66] width 139 height 14
click at [475, 65] on input "Unveiled s01e68" at bounding box center [510, 66] width 139 height 14
click at [583, 66] on icon "button" at bounding box center [585, 65] width 5 height 5
